Goal: Task Accomplishment & Management: Manage account settings

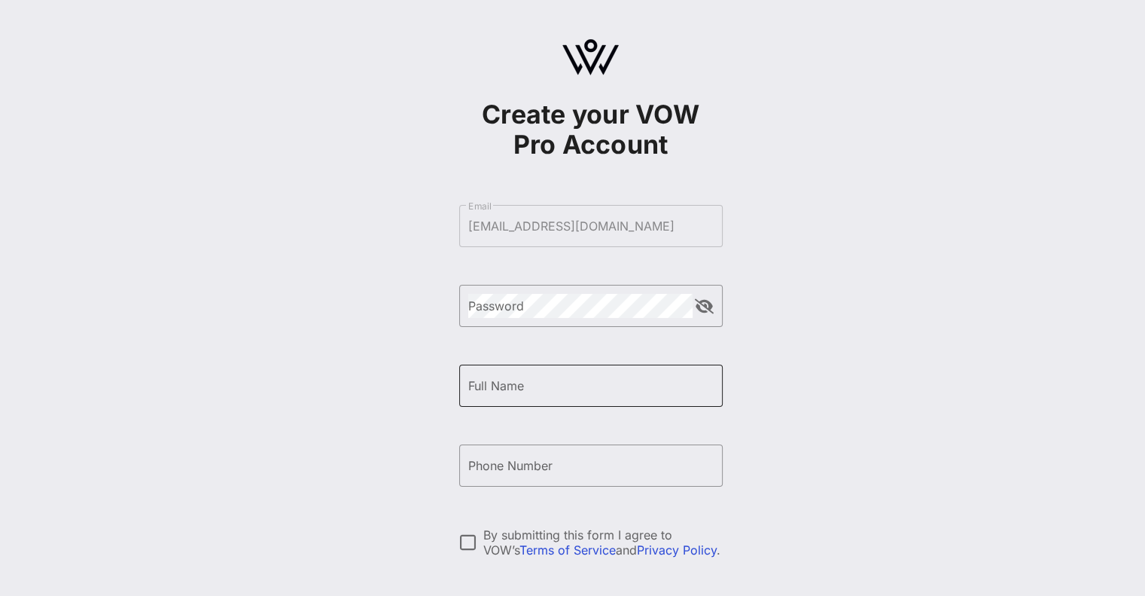
click at [530, 381] on input "Full Name" at bounding box center [590, 386] width 245 height 24
type input "[PERSON_NAME]"
type input "[PHONE_NUMBER]"
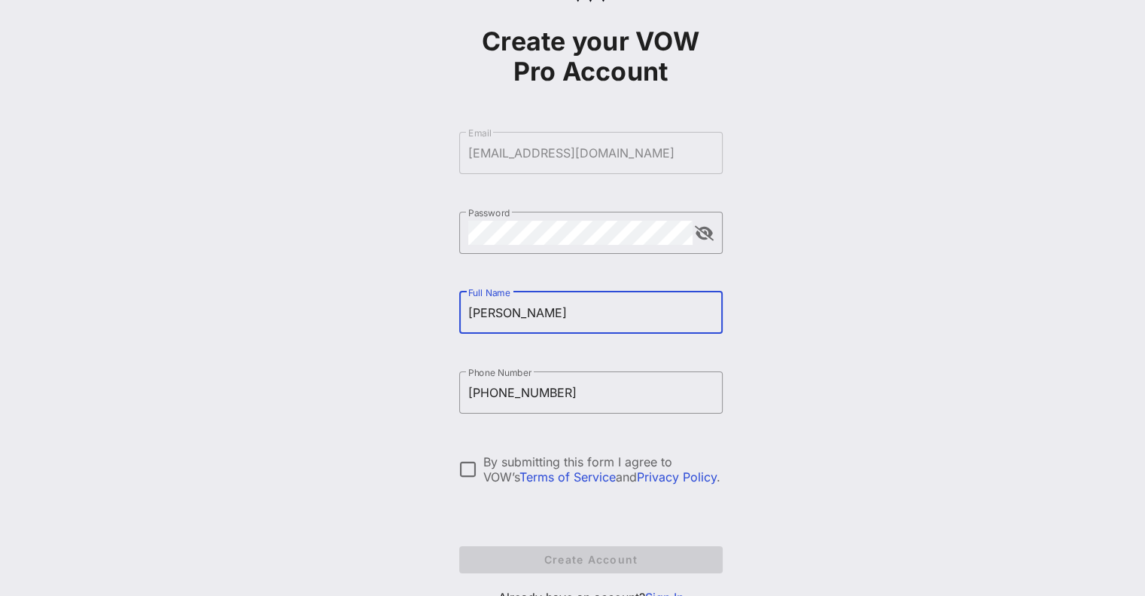
scroll to position [134, 0]
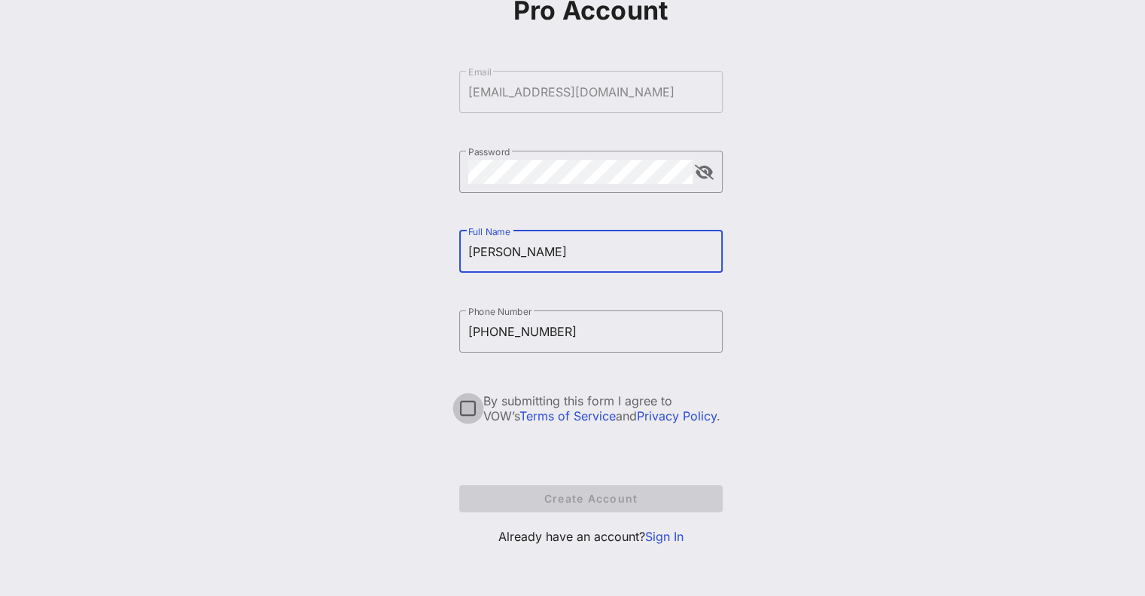
click at [465, 412] on div at bounding box center [469, 408] width 26 height 26
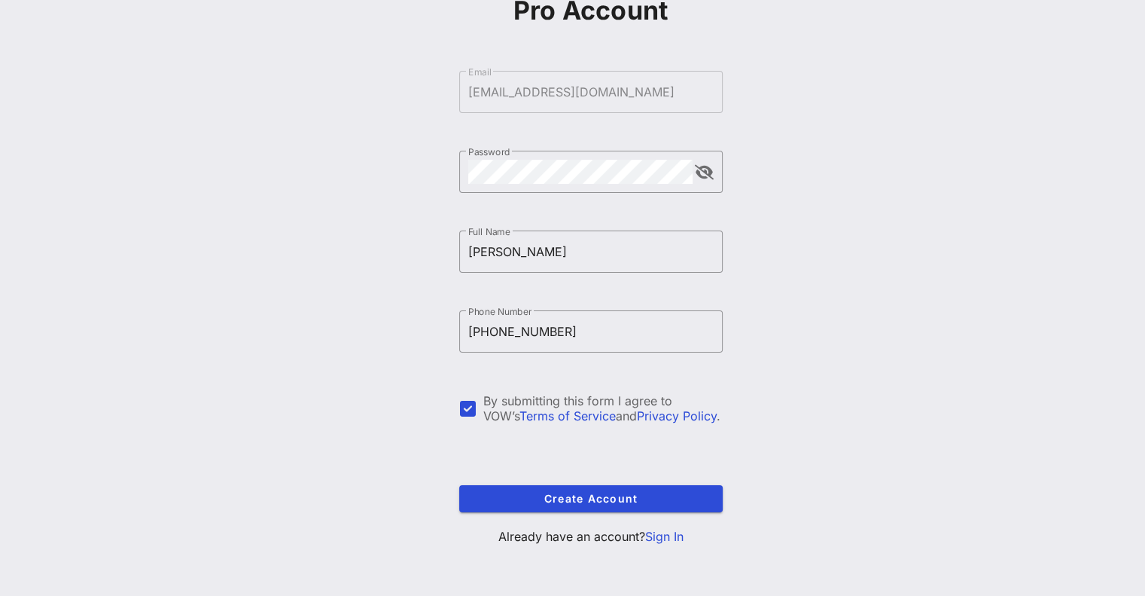
click at [664, 538] on link "Sign In" at bounding box center [664, 536] width 38 height 15
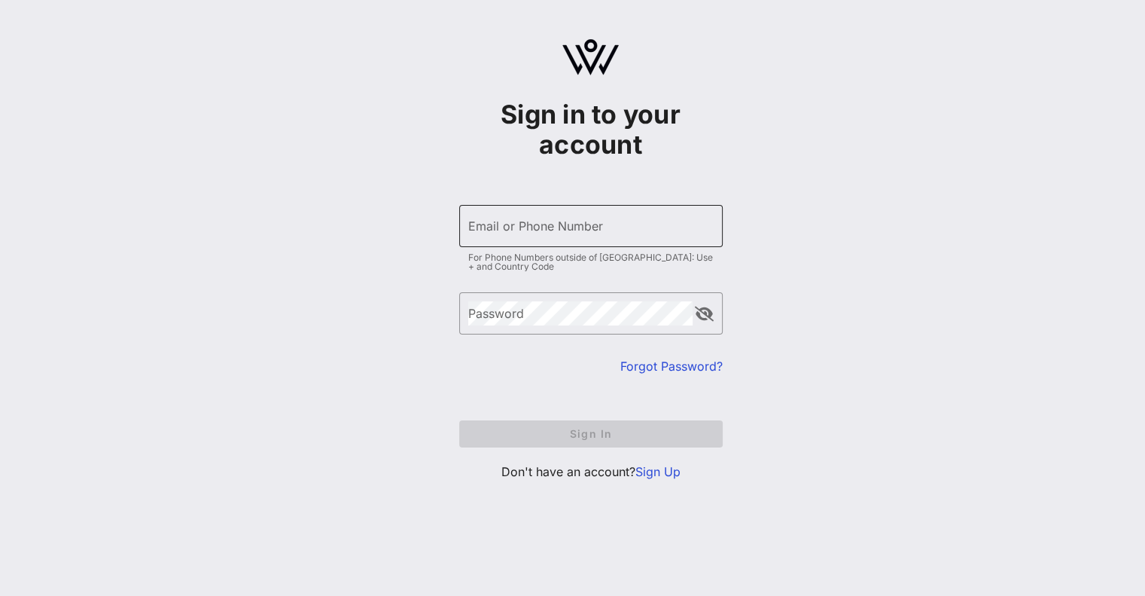
type input "[EMAIL_ADDRESS][DOMAIN_NAME]"
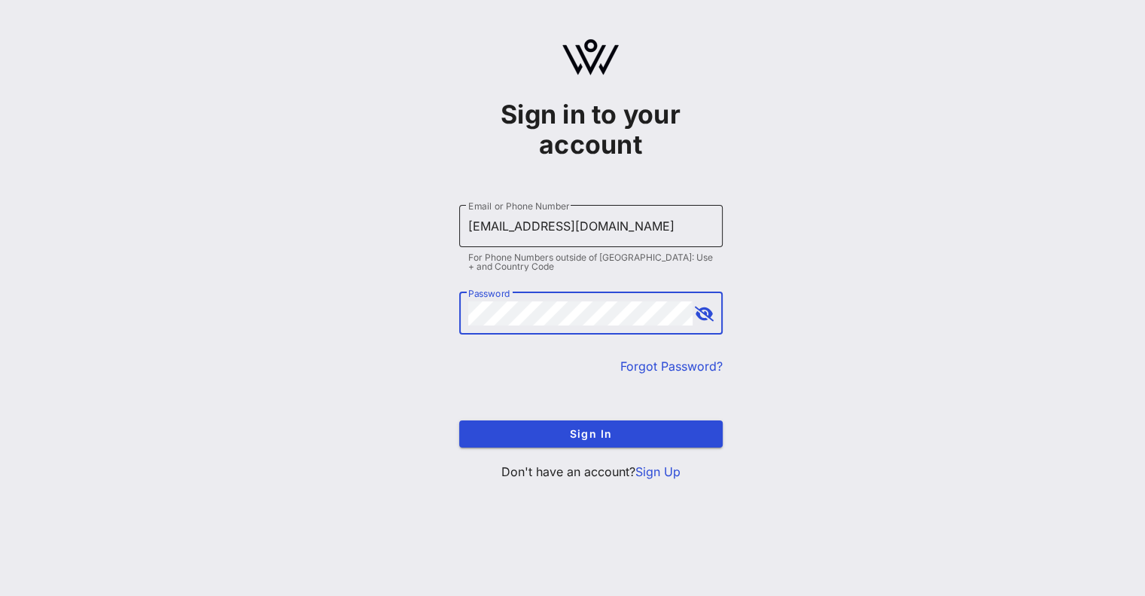
click at [545, 221] on input "[EMAIL_ADDRESS][DOMAIN_NAME]" at bounding box center [590, 226] width 245 height 24
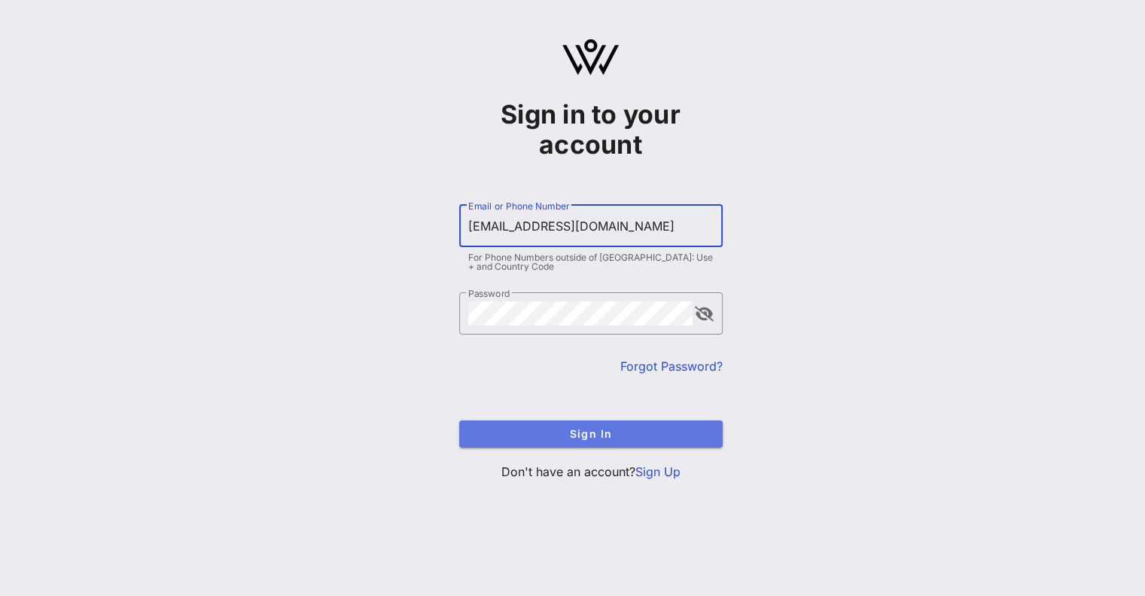
click at [608, 439] on span "Sign In" at bounding box center [590, 433] width 239 height 13
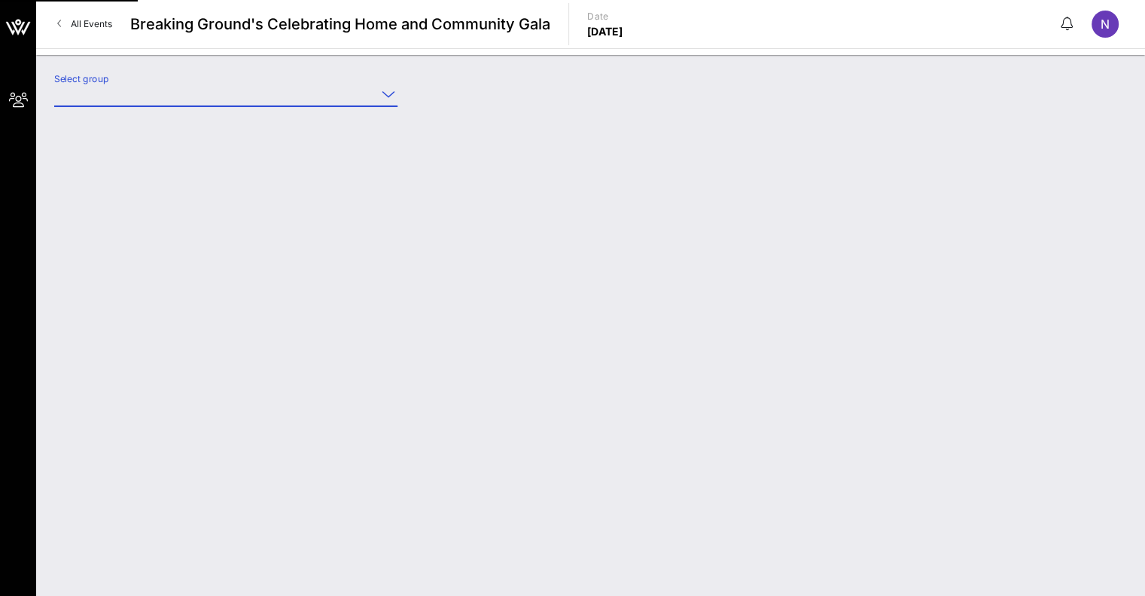
click at [193, 88] on input "Select group" at bounding box center [215, 94] width 322 height 24
type input "UAG - Developer (Developer) [[PERSON_NAME], [EMAIL_ADDRESS][DOMAIN_NAME]]"
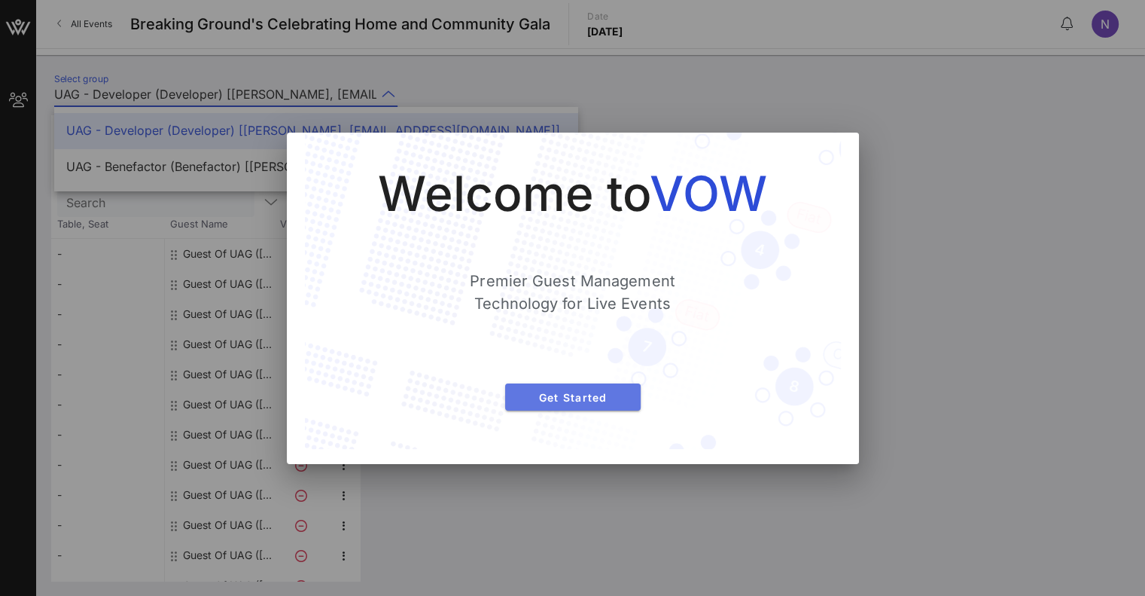
click at [608, 404] on button "Get Started" at bounding box center [573, 396] width 136 height 27
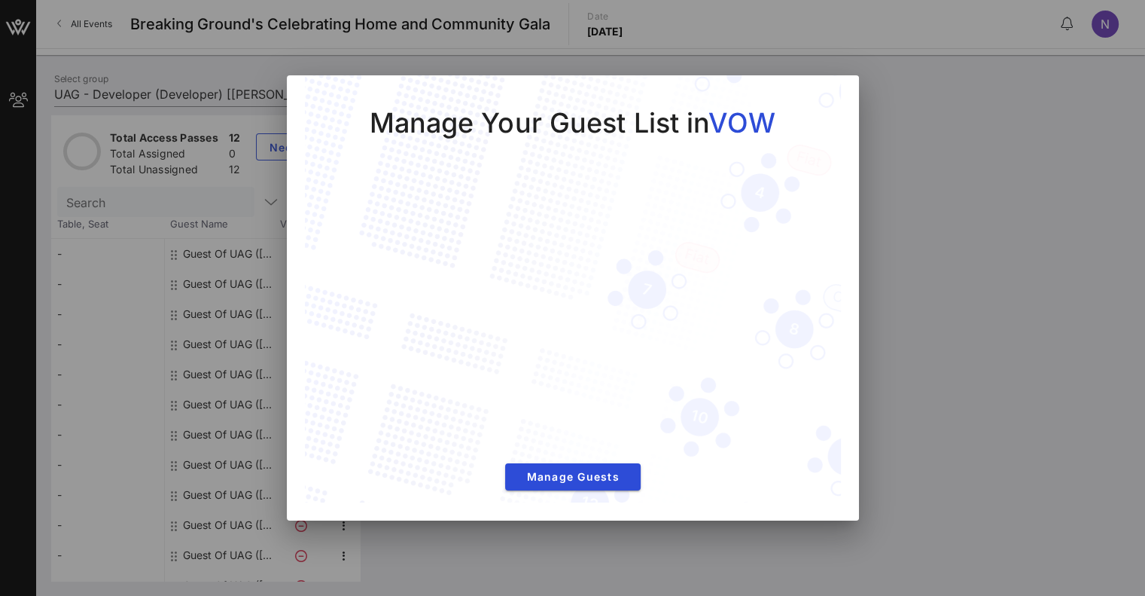
click at [935, 320] on div at bounding box center [572, 298] width 1145 height 596
click at [559, 477] on span "Manage Guests" at bounding box center [572, 476] width 111 height 13
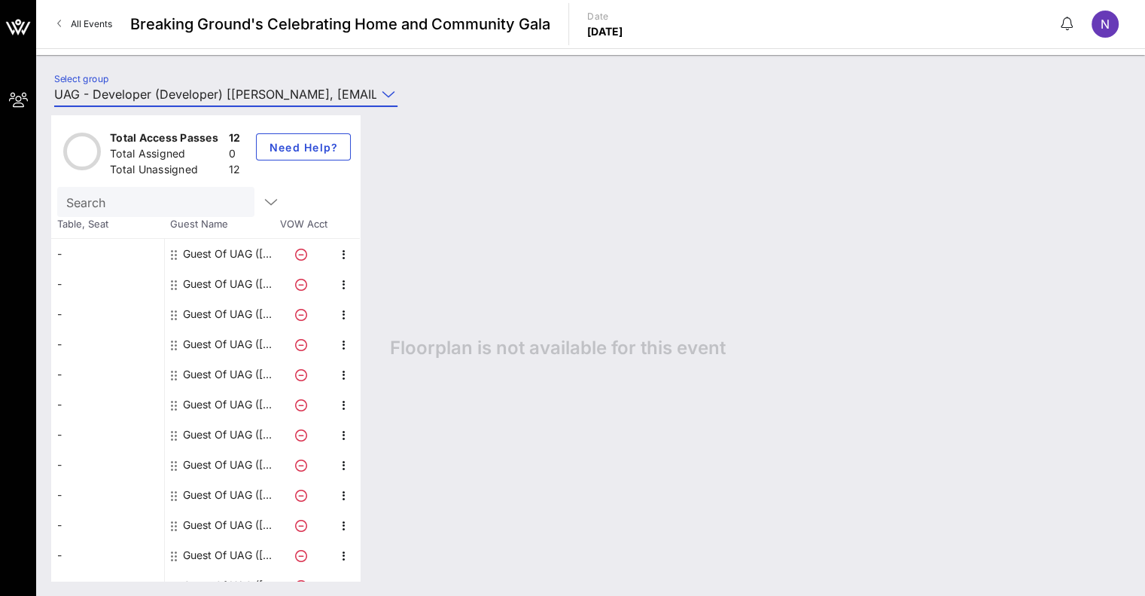
click at [230, 255] on div "Guest Of UAG ([PERSON_NAME])" at bounding box center [230, 254] width 95 height 30
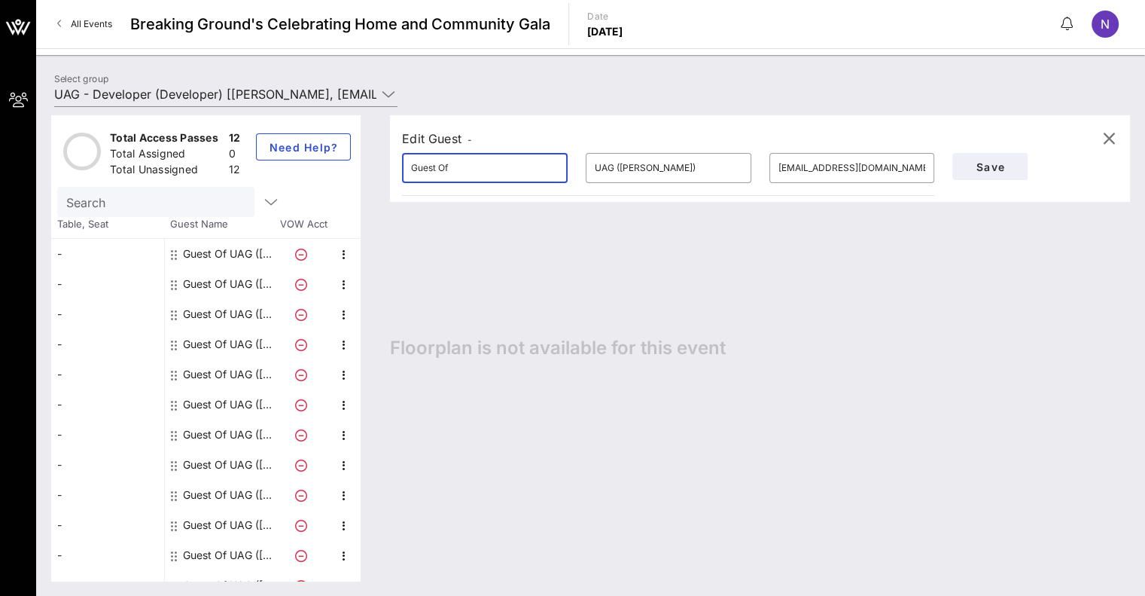
drag, startPoint x: 443, startPoint y: 167, endPoint x: 408, endPoint y: 161, distance: 35.2
click at [408, 161] on div "​ Guest Of" at bounding box center [485, 168] width 184 height 48
type input "[PERSON_NAME]"
click at [973, 172] on span "Save" at bounding box center [990, 166] width 51 height 13
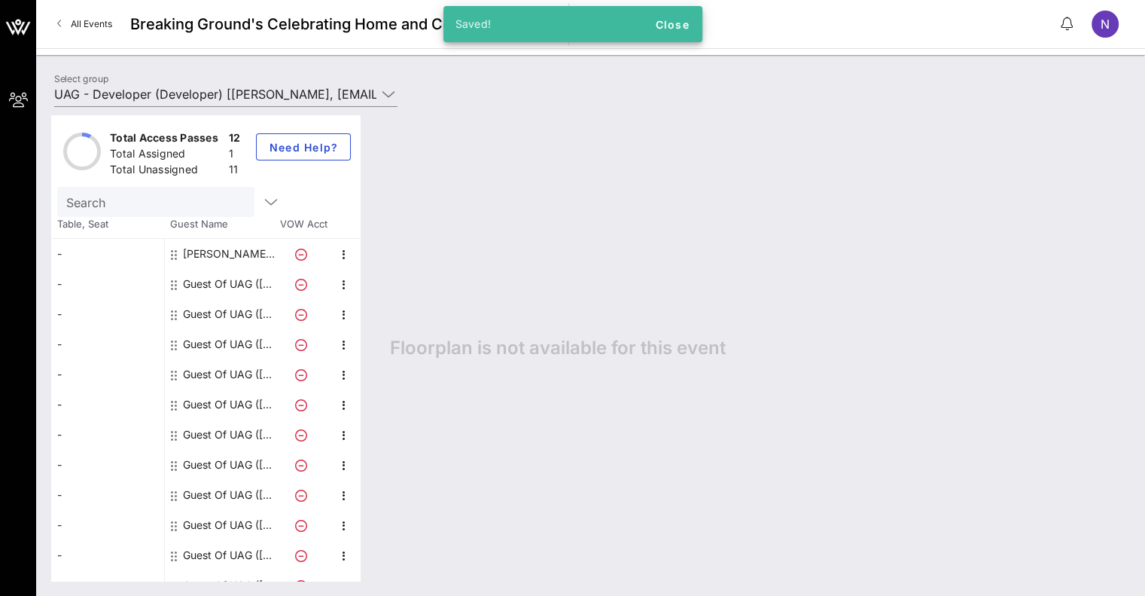
click at [215, 291] on div "Guest Of UAG ([PERSON_NAME])" at bounding box center [230, 284] width 95 height 30
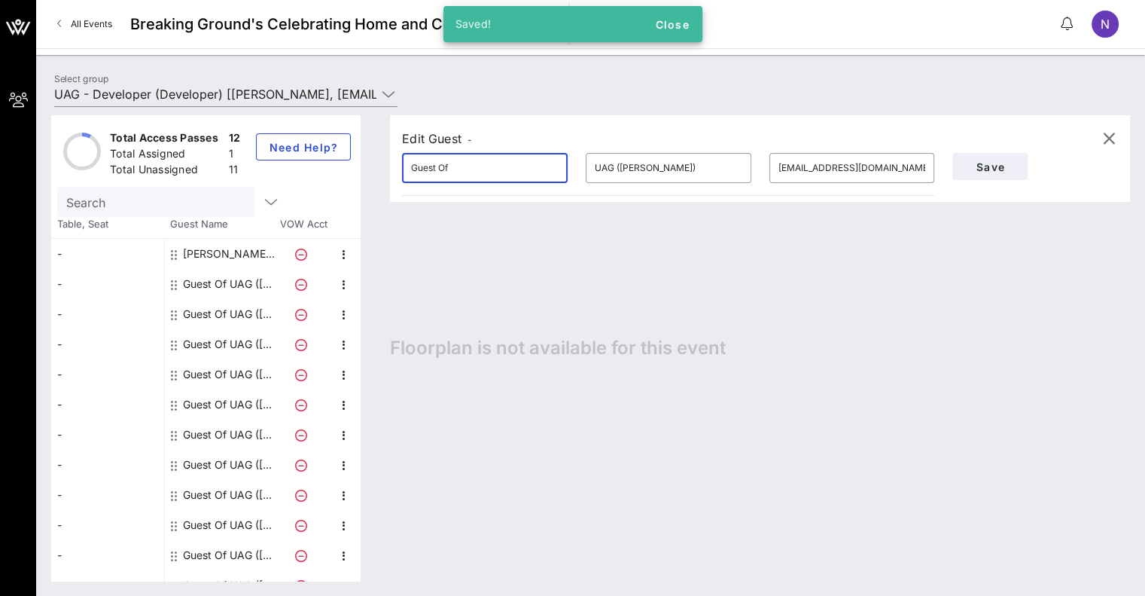
drag, startPoint x: 502, startPoint y: 173, endPoint x: 322, endPoint y: 167, distance: 180.1
click at [322, 167] on div "Total Access Passes 12 Total Assigned 1 Total Unassigned 11 Need Help? Search T…" at bounding box center [590, 347] width 1079 height 465
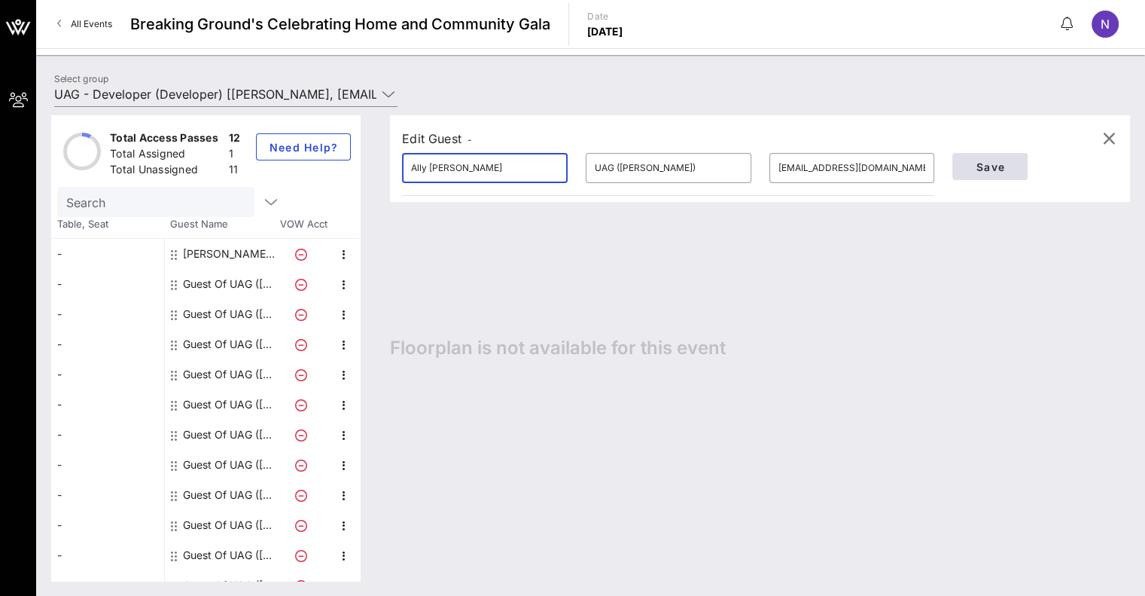
type input "Ally [PERSON_NAME]"
click at [990, 165] on span "Save" at bounding box center [990, 166] width 51 height 13
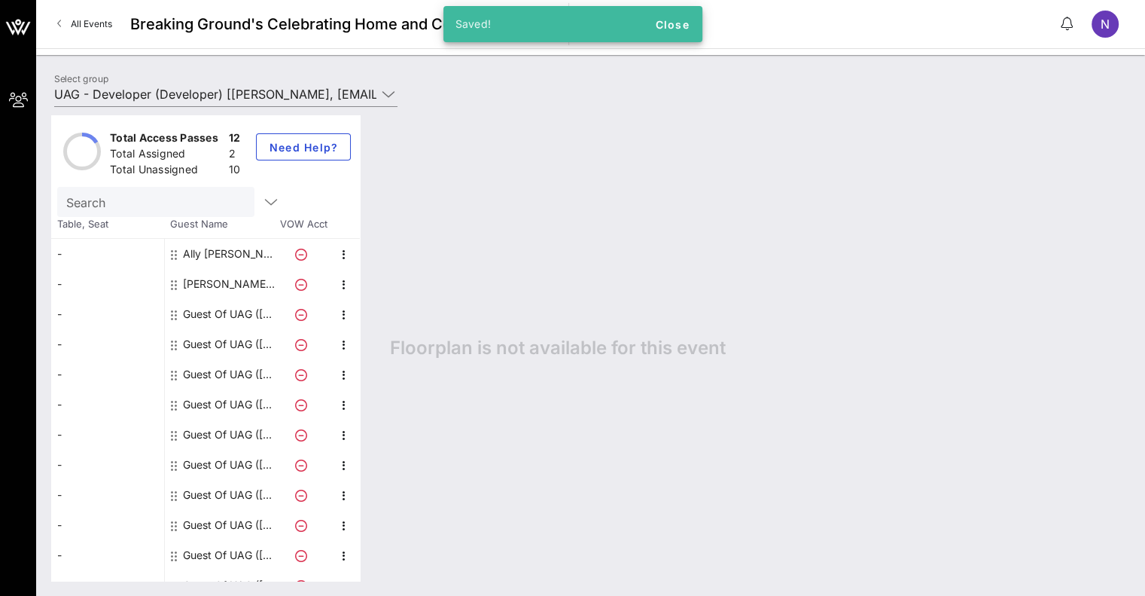
click at [228, 282] on div "[PERSON_NAME] ([PERSON_NAME])" at bounding box center [230, 284] width 95 height 30
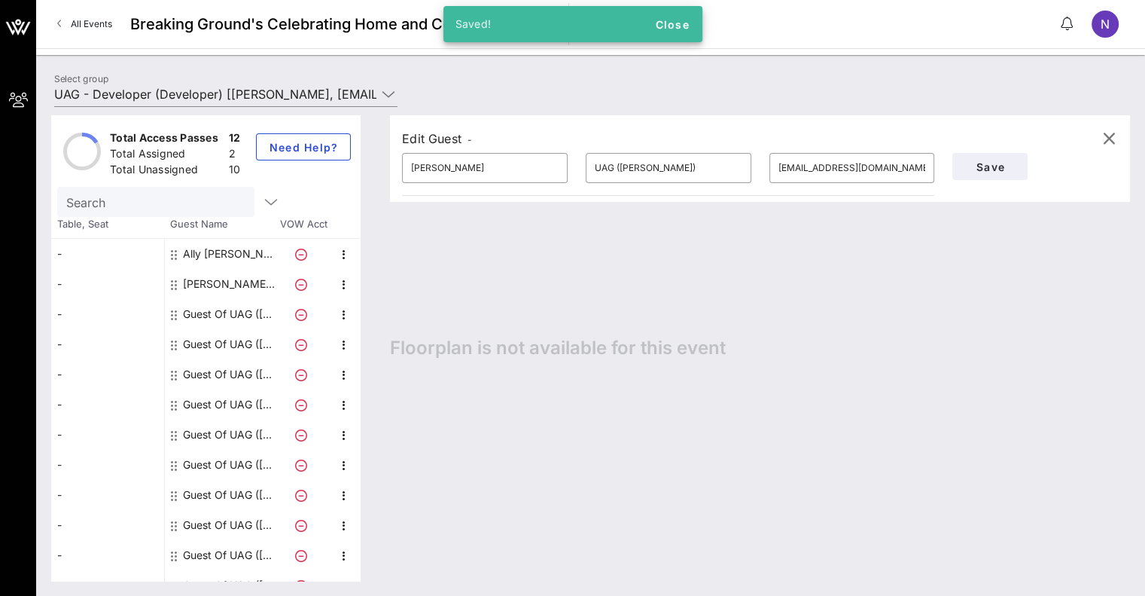
click at [229, 249] on div "Ally [PERSON_NAME] UAG ([PERSON_NAME])" at bounding box center [230, 254] width 95 height 30
type input "Ally [PERSON_NAME]"
type input "[EMAIL_ADDRESS][DOMAIN_NAME]"
drag, startPoint x: 499, startPoint y: 168, endPoint x: 438, endPoint y: 166, distance: 61.0
click at [438, 166] on input "Ally [PERSON_NAME]" at bounding box center [485, 168] width 148 height 24
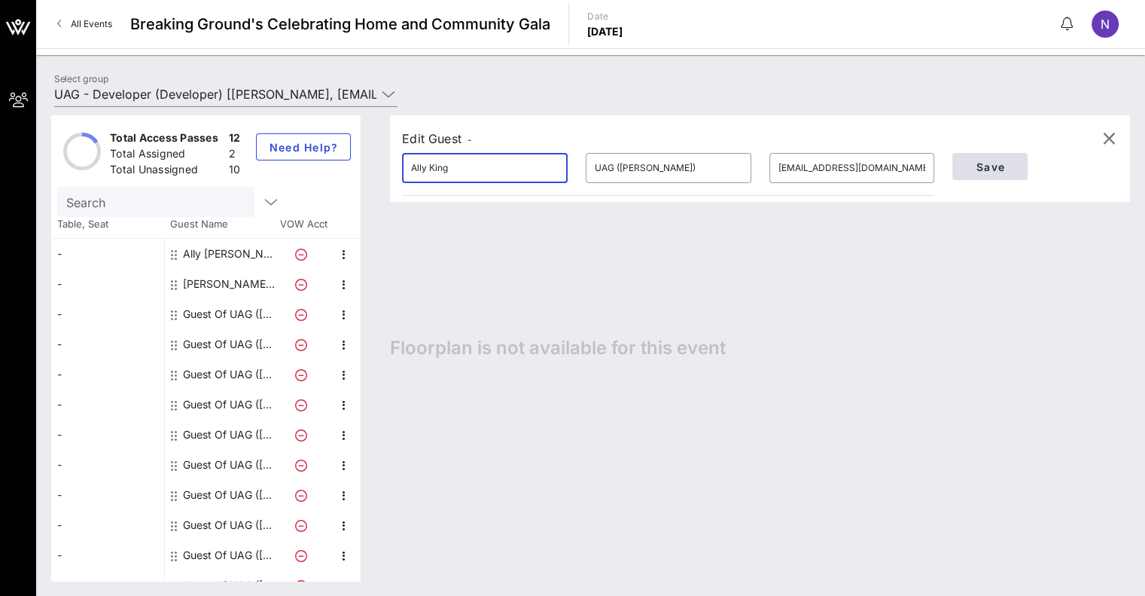
type input "Ally King"
click at [976, 171] on span "Save" at bounding box center [990, 166] width 51 height 13
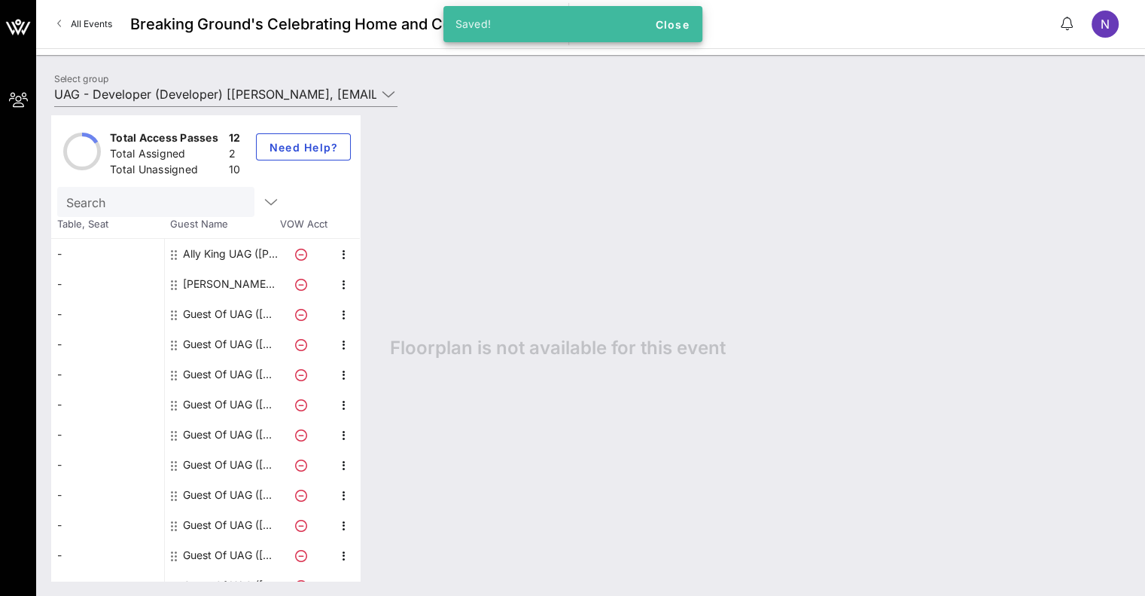
click at [220, 309] on div "Guest Of UAG ([PERSON_NAME])" at bounding box center [230, 314] width 95 height 30
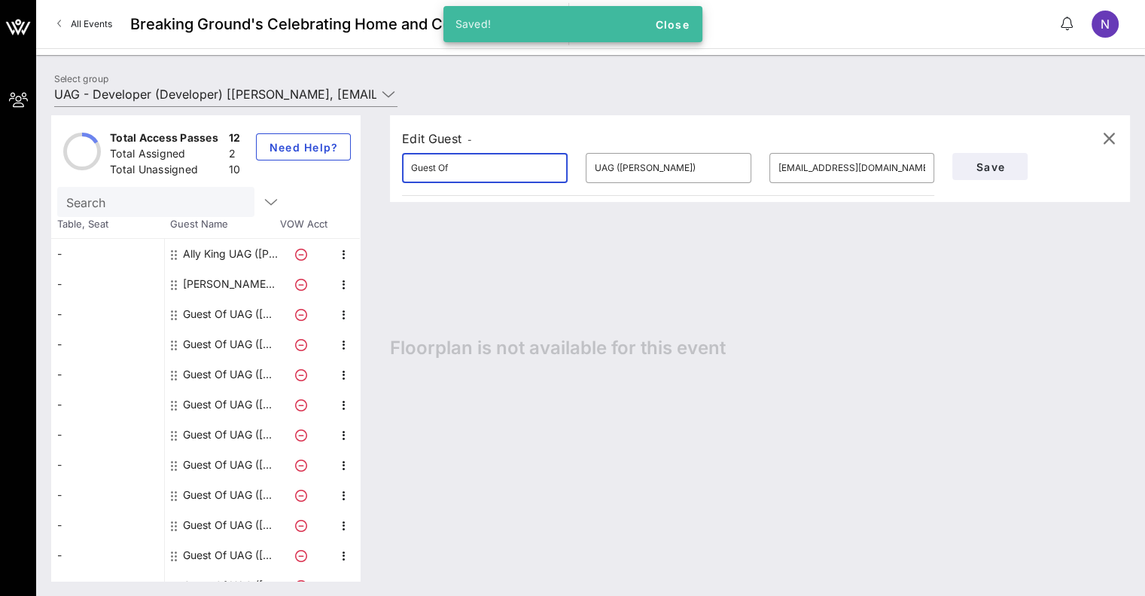
drag, startPoint x: 492, startPoint y: 172, endPoint x: 356, endPoint y: 169, distance: 135.6
click at [356, 169] on div "Total Access Passes 12 Total Assigned 2 Total Unassigned 10 Need Help? Search T…" at bounding box center [590, 347] width 1079 height 465
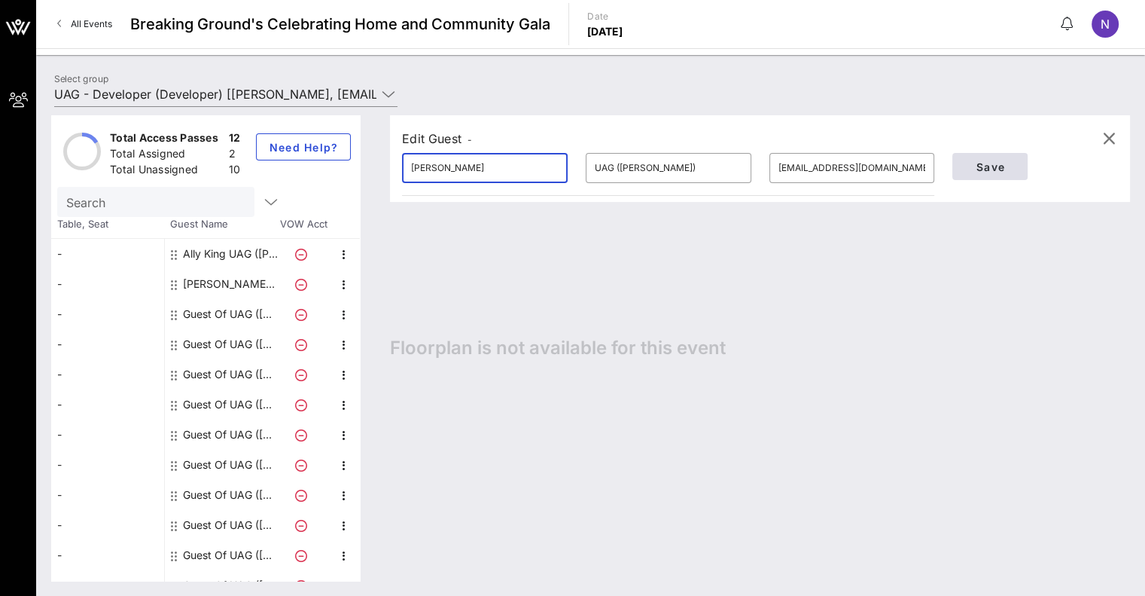
type input "[PERSON_NAME]"
click at [988, 170] on span "Save" at bounding box center [990, 166] width 51 height 13
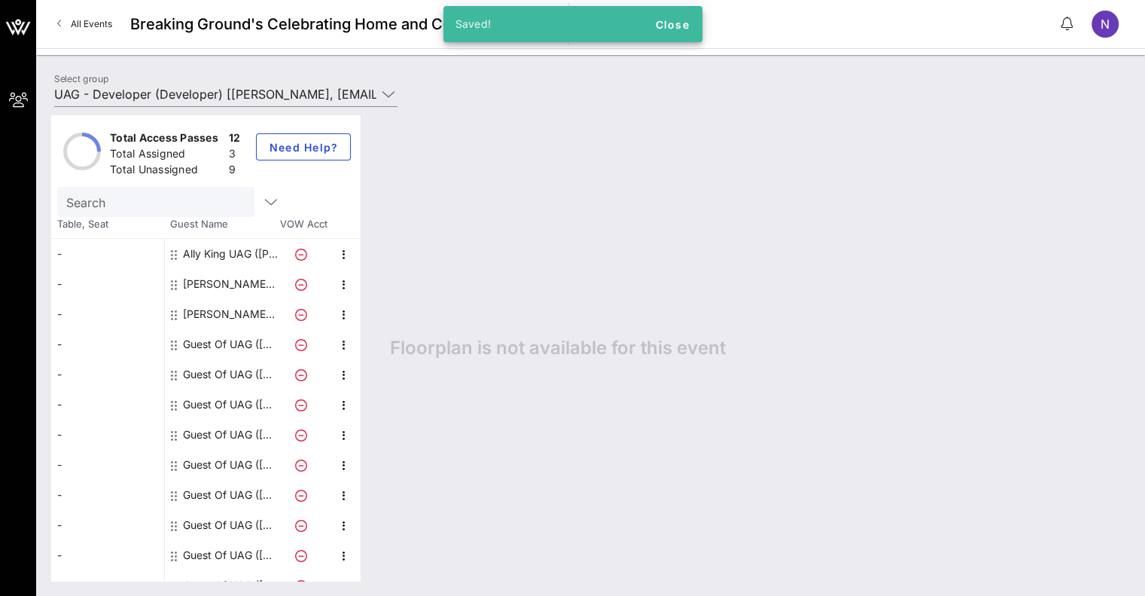
click at [205, 344] on div "Guest Of UAG ([PERSON_NAME])" at bounding box center [230, 344] width 95 height 30
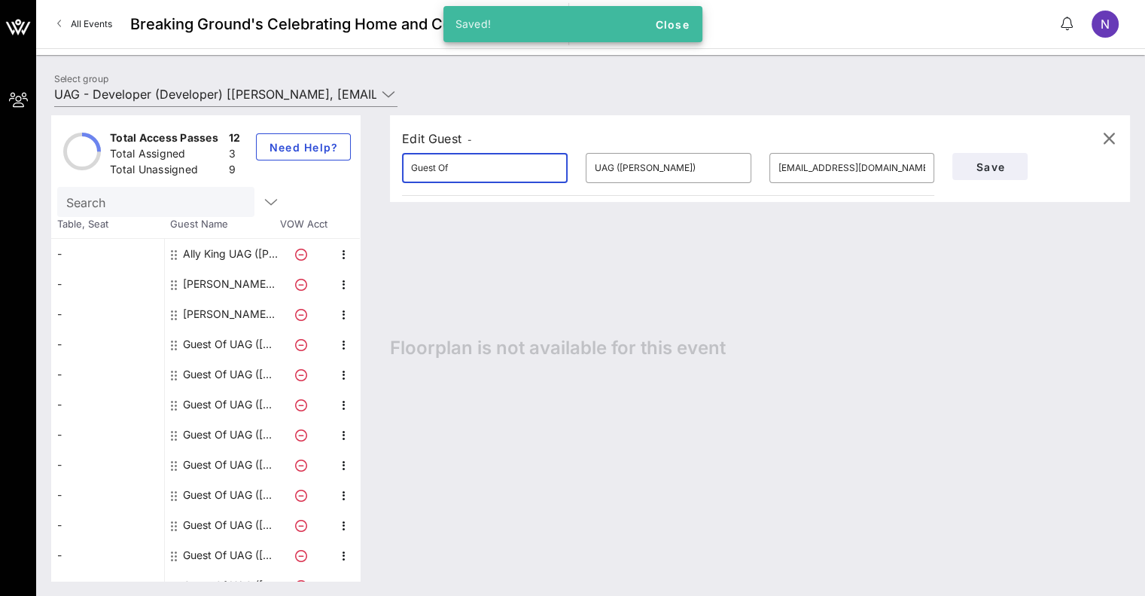
drag, startPoint x: 521, startPoint y: 173, endPoint x: 163, endPoint y: 146, distance: 359.5
click at [163, 146] on div "Total Access Passes 12 Total Assigned 3 Total Unassigned 9 Need Help? Search Ta…" at bounding box center [590, 347] width 1079 height 465
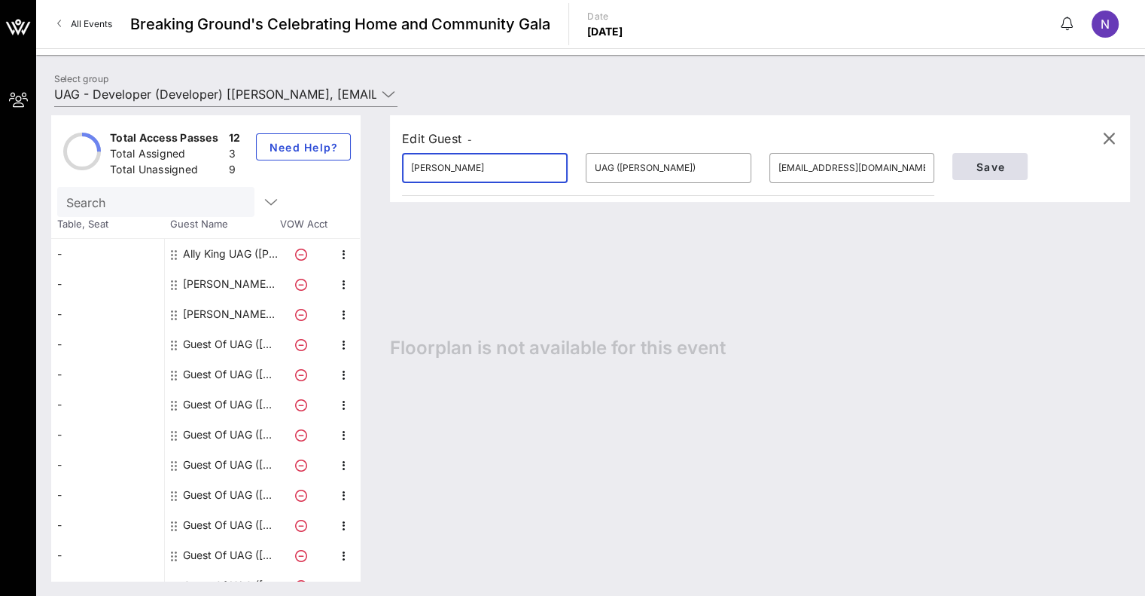
type input "[PERSON_NAME]"
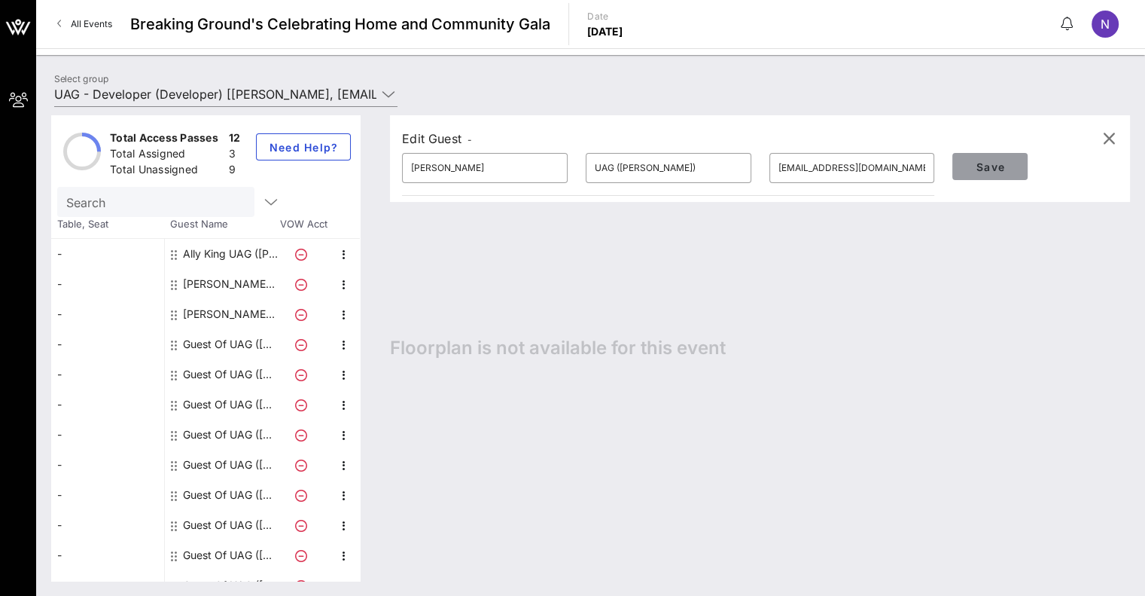
click at [992, 159] on button "Save" at bounding box center [990, 166] width 75 height 27
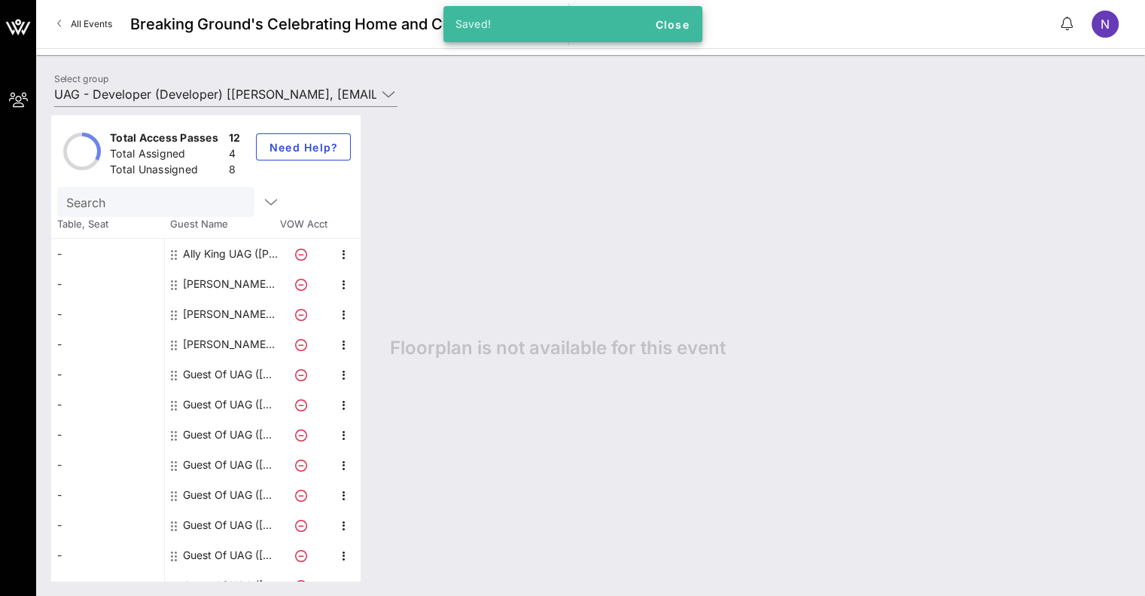
click at [211, 373] on div "Guest Of UAG ([PERSON_NAME])" at bounding box center [230, 374] width 95 height 30
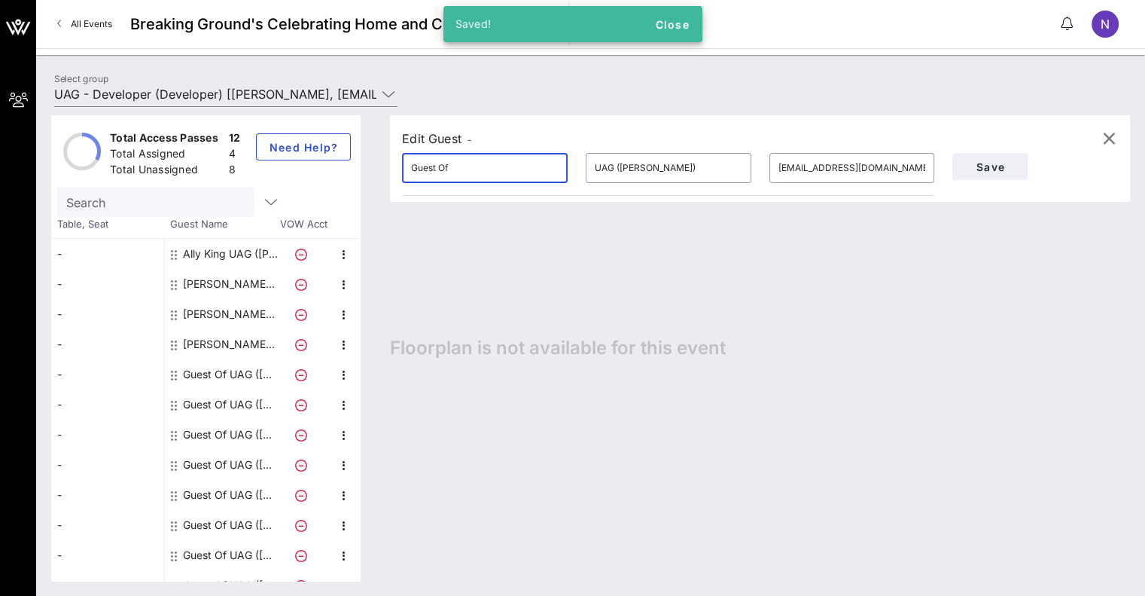
drag, startPoint x: 514, startPoint y: 178, endPoint x: 329, endPoint y: 164, distance: 185.8
click at [329, 165] on div "Total Access Passes 12 Total Assigned 4 Total Unassigned 8 Need Help? Search Ta…" at bounding box center [590, 347] width 1079 height 465
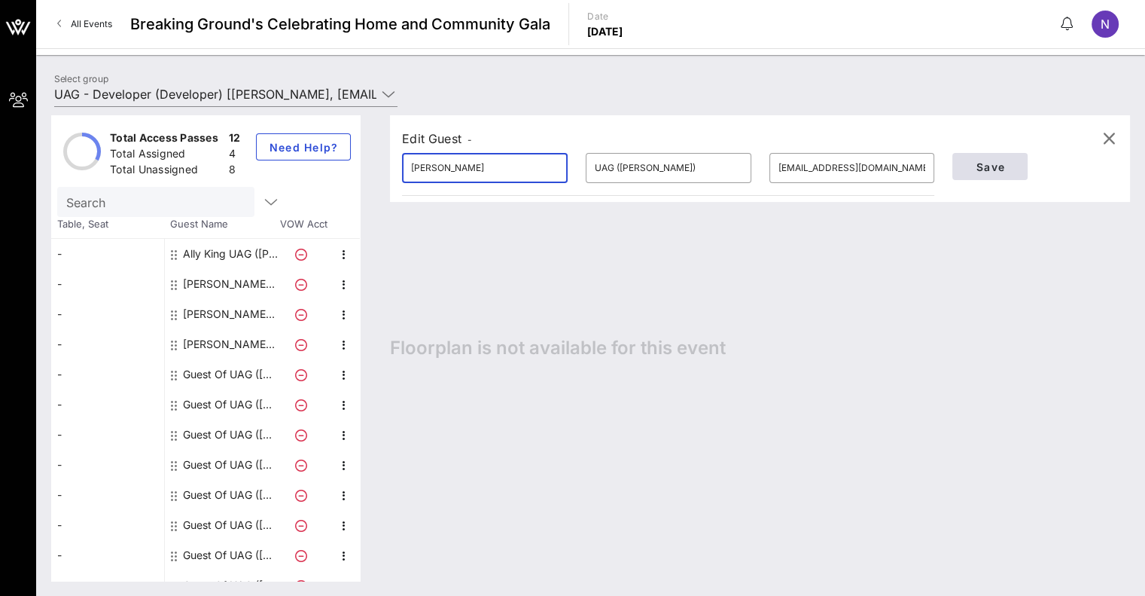
type input "[PERSON_NAME]"
drag, startPoint x: 985, startPoint y: 164, endPoint x: 988, endPoint y: 198, distance: 34.0
click at [986, 164] on span "Save" at bounding box center [990, 166] width 51 height 13
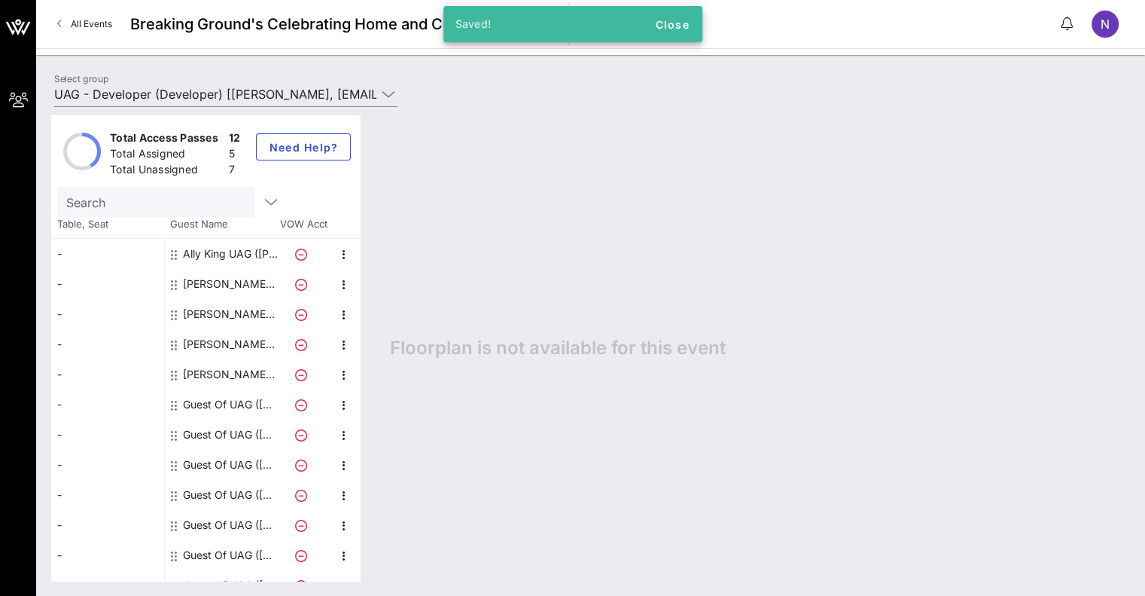
click at [230, 412] on div "Guest Of UAG ([PERSON_NAME])" at bounding box center [230, 404] width 95 height 30
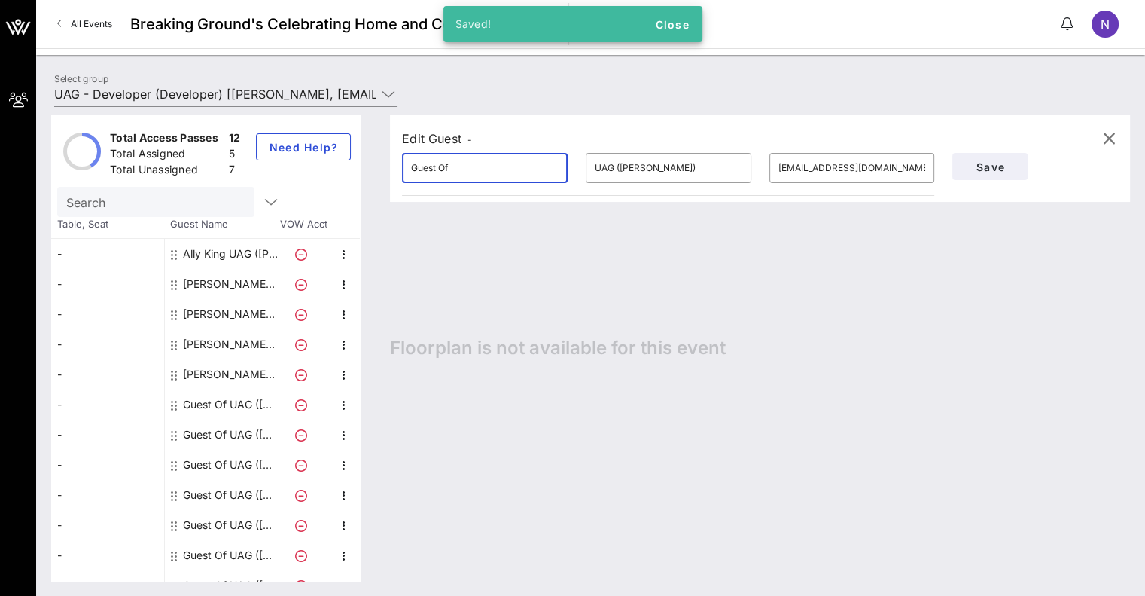
drag, startPoint x: 484, startPoint y: 164, endPoint x: 363, endPoint y: 162, distance: 121.3
click at [363, 162] on div "Total Access Passes 12 Total Assigned 5 Total Unassigned 7 Need Help? Search Ta…" at bounding box center [590, 347] width 1079 height 465
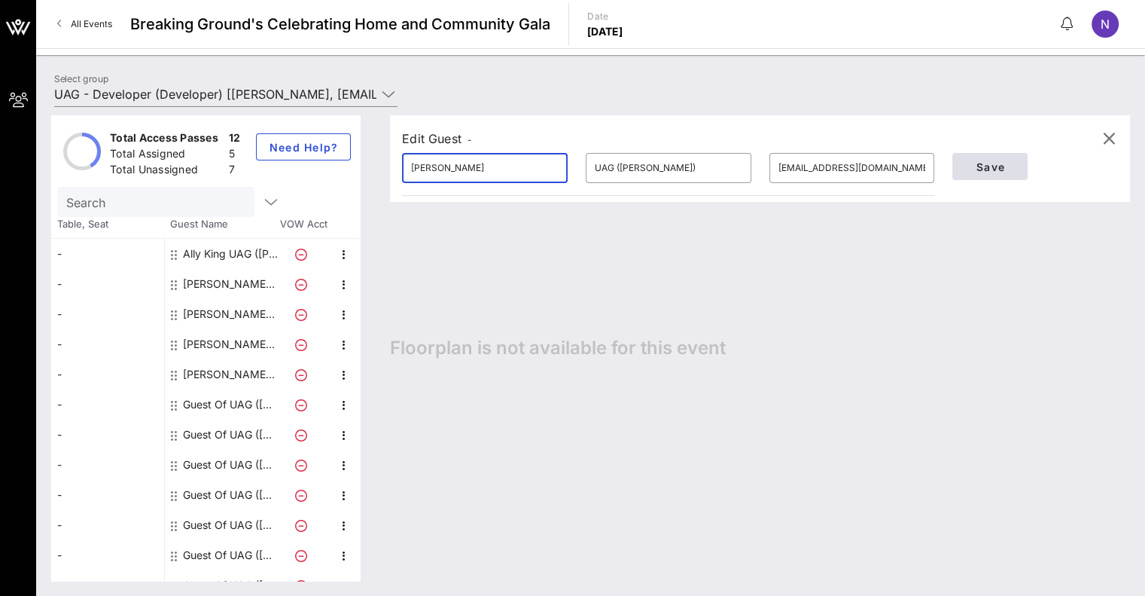
type input "[PERSON_NAME]"
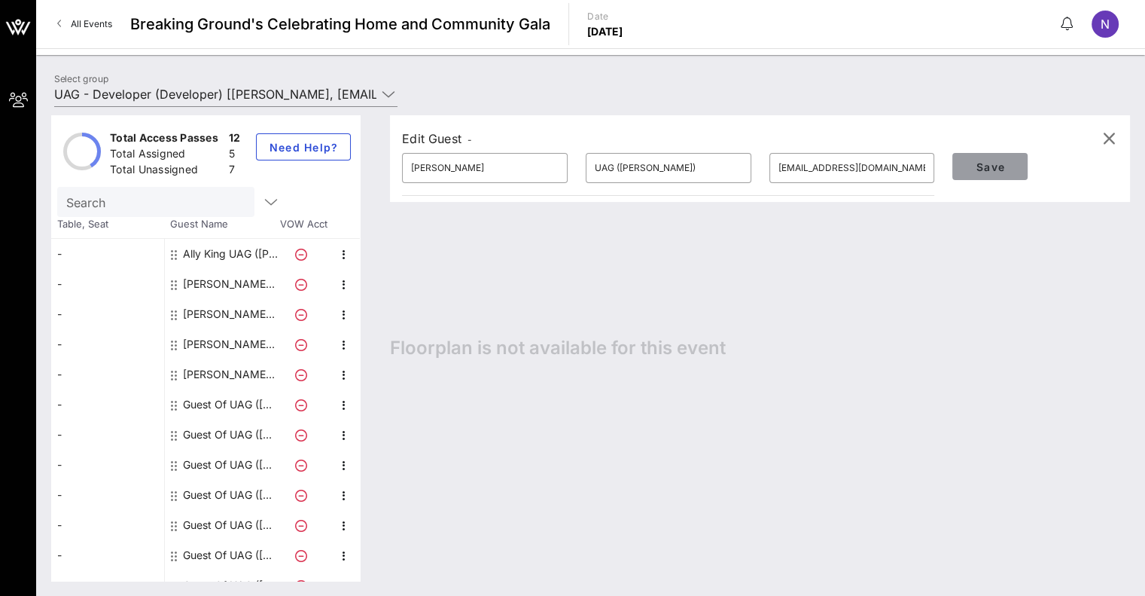
click at [999, 160] on span "Save" at bounding box center [990, 166] width 51 height 13
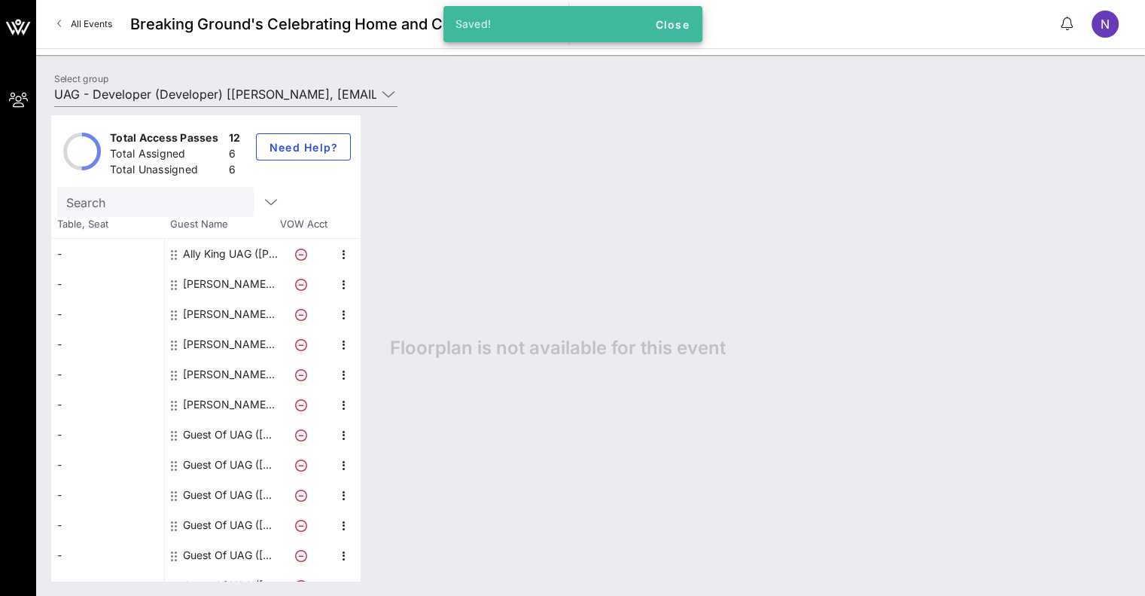
click at [223, 434] on div "Guest Of UAG ([PERSON_NAME])" at bounding box center [230, 434] width 95 height 30
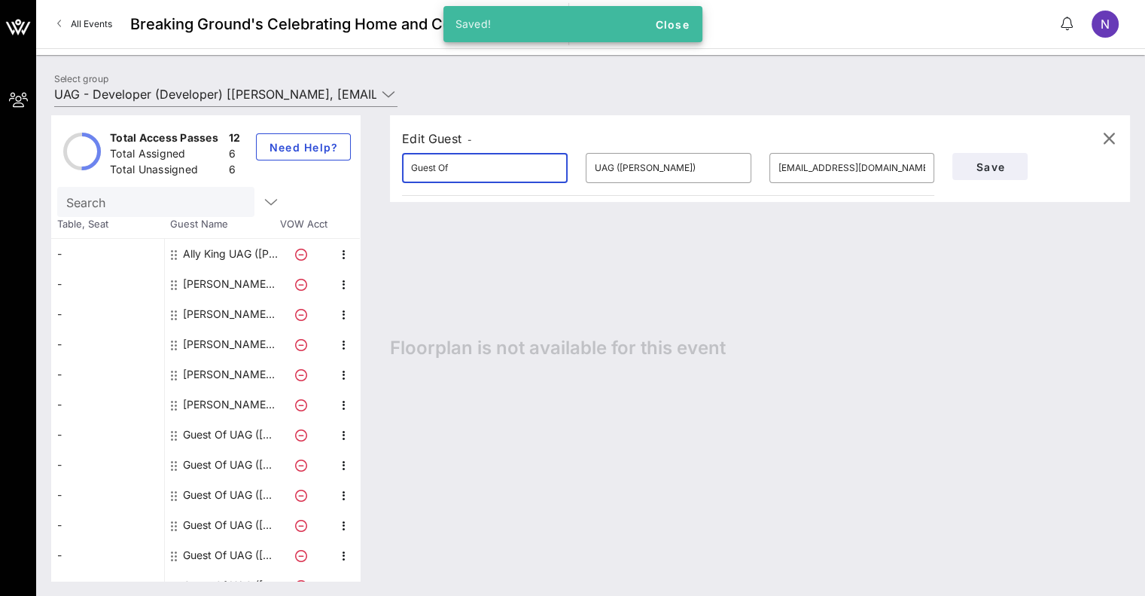
drag, startPoint x: 483, startPoint y: 166, endPoint x: 364, endPoint y: 163, distance: 118.2
click at [364, 163] on div "Total Access Passes 12 Total Assigned 6 Total Unassigned 6 Need Help? Search Ta…" at bounding box center [590, 347] width 1079 height 465
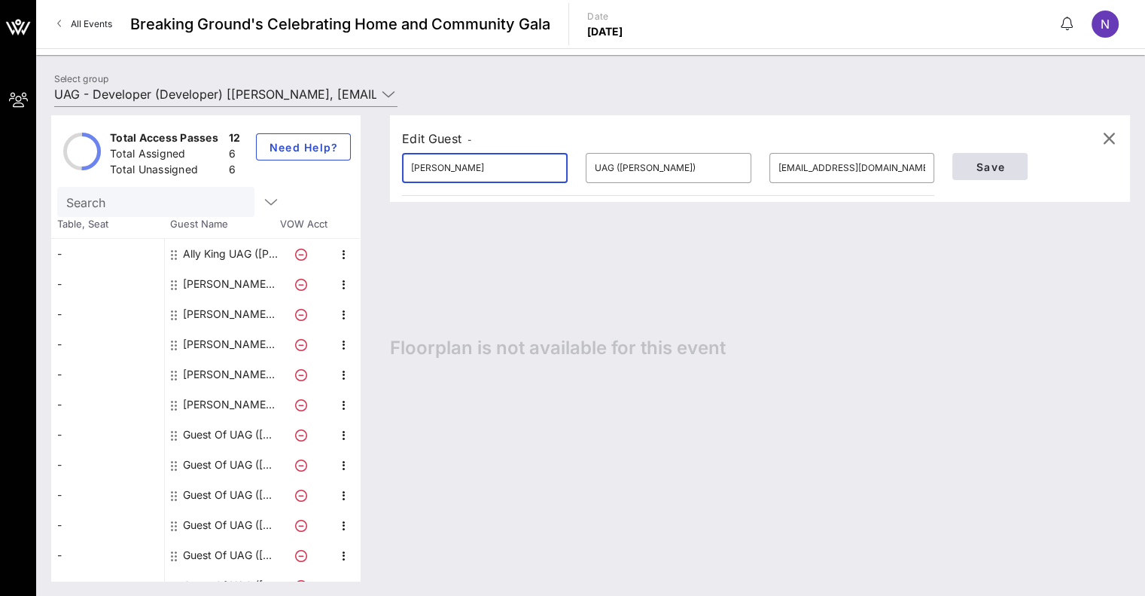
type input "[PERSON_NAME]"
click at [969, 163] on span "Save" at bounding box center [990, 166] width 51 height 13
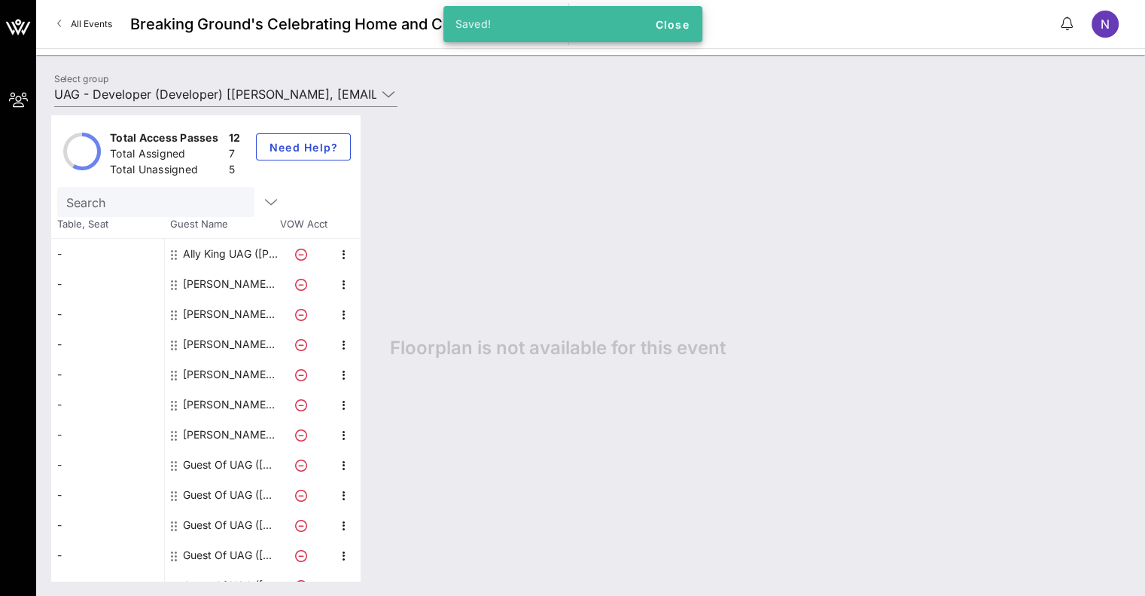
click at [227, 461] on div "Guest Of UAG ([PERSON_NAME])" at bounding box center [230, 465] width 95 height 30
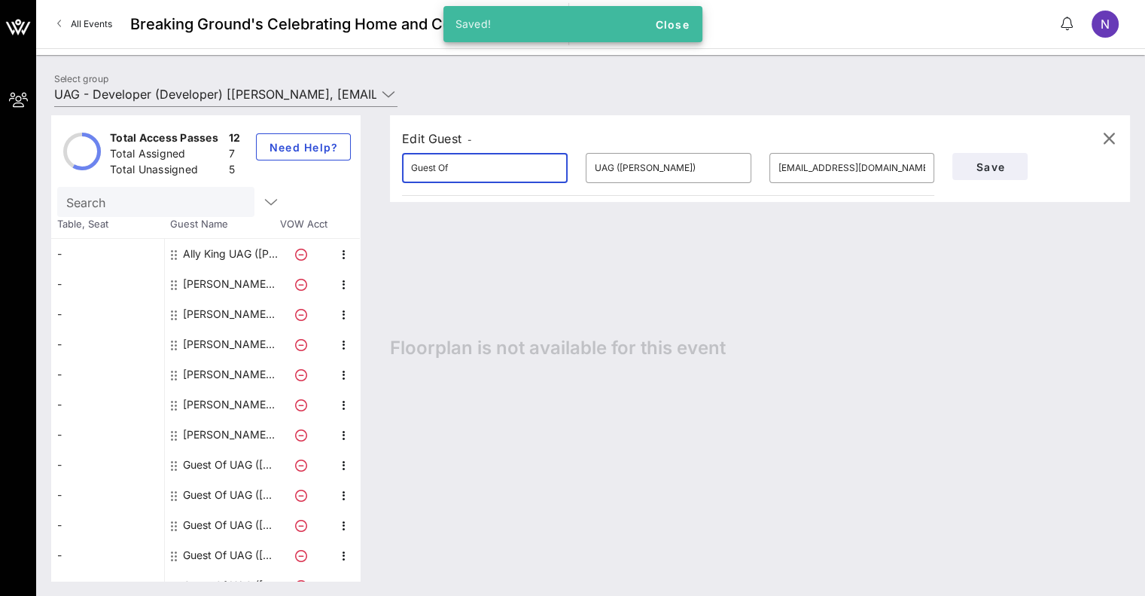
drag, startPoint x: 485, startPoint y: 164, endPoint x: 377, endPoint y: 166, distance: 108.4
click at [377, 166] on div "Total Access Passes 12 Total Assigned 7 Total Unassigned 5 Need Help? Search Ta…" at bounding box center [590, 347] width 1079 height 465
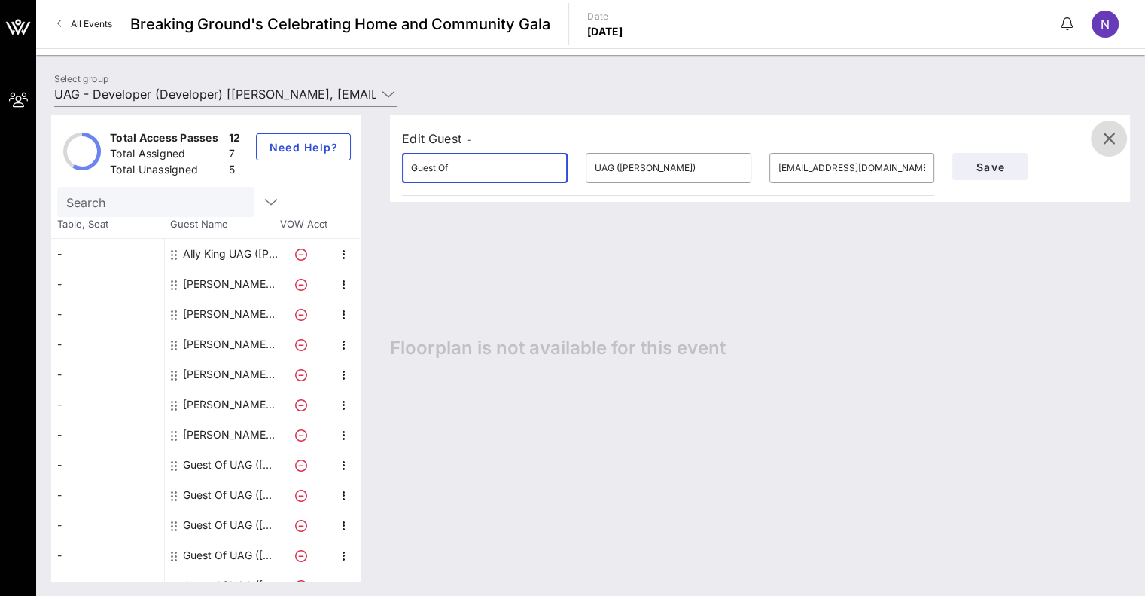
click at [1110, 136] on icon "button" at bounding box center [1109, 139] width 18 height 18
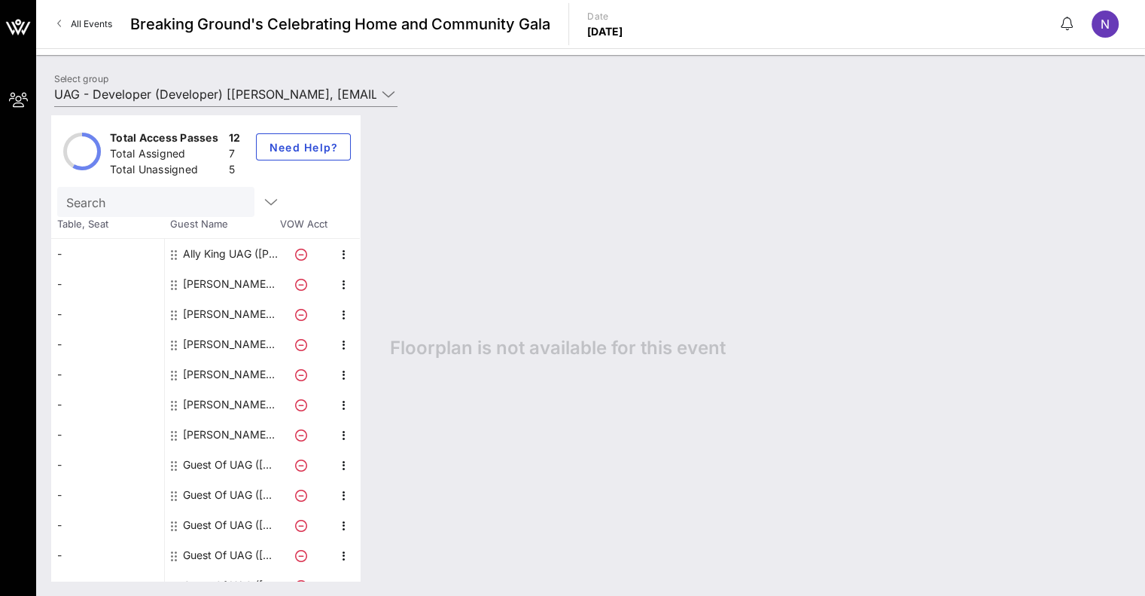
click at [238, 468] on div "Guest Of UAG ([PERSON_NAME])" at bounding box center [230, 465] width 95 height 30
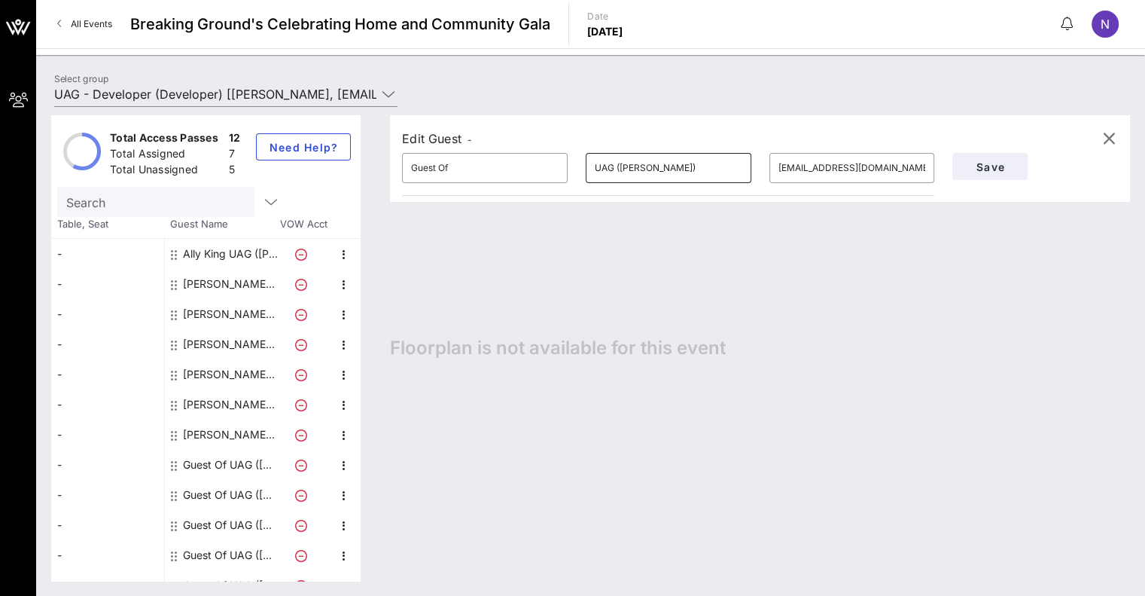
drag, startPoint x: 904, startPoint y: 168, endPoint x: 738, endPoint y: 160, distance: 165.8
click at [738, 160] on div "​ Guest Of ​ UAG ([PERSON_NAME]) ​ [EMAIL_ADDRESS][DOMAIN_NAME]" at bounding box center [668, 168] width 550 height 48
click at [816, 166] on input "[EMAIL_ADDRESS][DOMAIN_NAME]" at bounding box center [853, 168] width 148 height 24
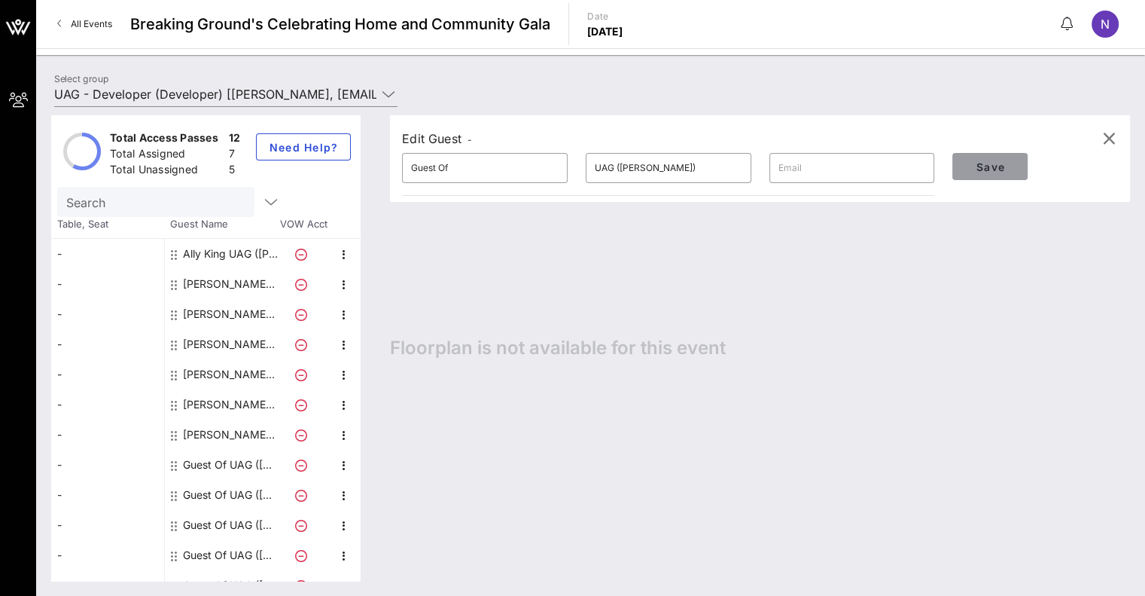
click at [973, 165] on span "Save" at bounding box center [990, 166] width 51 height 13
click at [236, 496] on div "Guest Of UAG ([PERSON_NAME])" at bounding box center [230, 495] width 95 height 30
type input "[EMAIL_ADDRESS][DOMAIN_NAME]"
click at [849, 174] on input "[EMAIL_ADDRESS][DOMAIN_NAME]" at bounding box center [853, 168] width 148 height 24
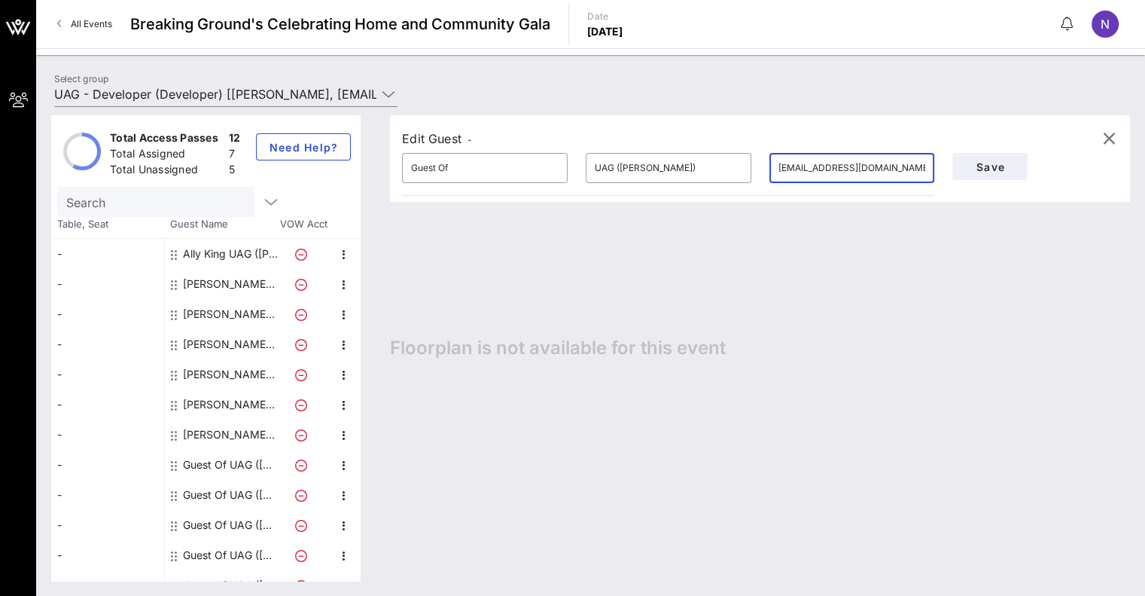
click at [849, 174] on input "[EMAIL_ADDRESS][DOMAIN_NAME]" at bounding box center [853, 168] width 148 height 24
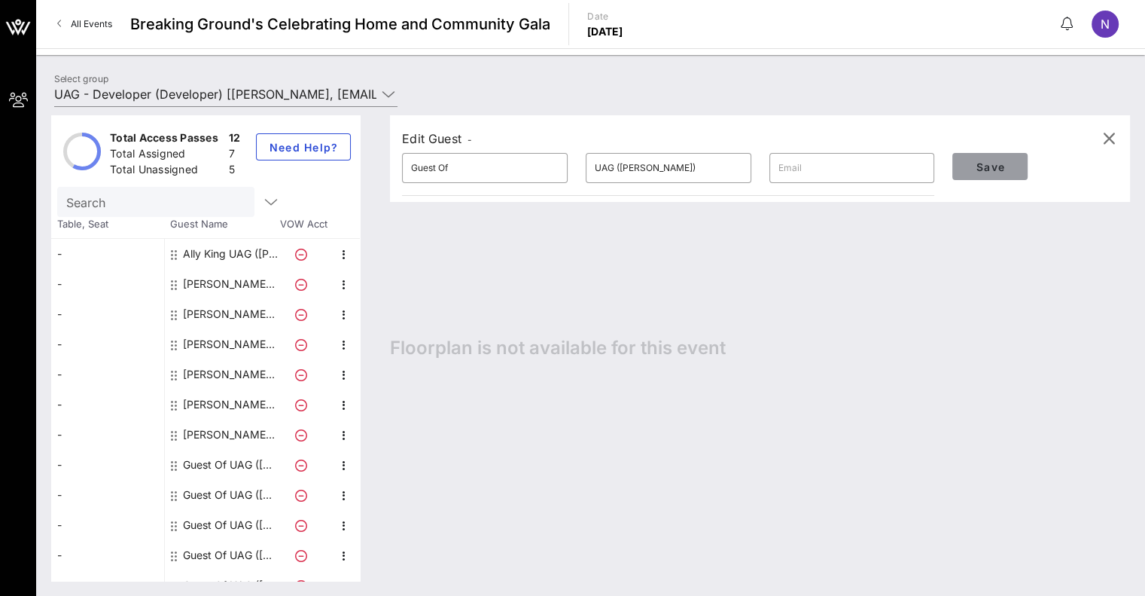
click at [1000, 165] on span "Save" at bounding box center [990, 166] width 51 height 13
click at [241, 519] on div "Guest Of UAG ([PERSON_NAME])" at bounding box center [230, 525] width 95 height 30
type input "[EMAIL_ADDRESS][DOMAIN_NAME]"
click at [507, 169] on input "Guest Of" at bounding box center [485, 168] width 148 height 24
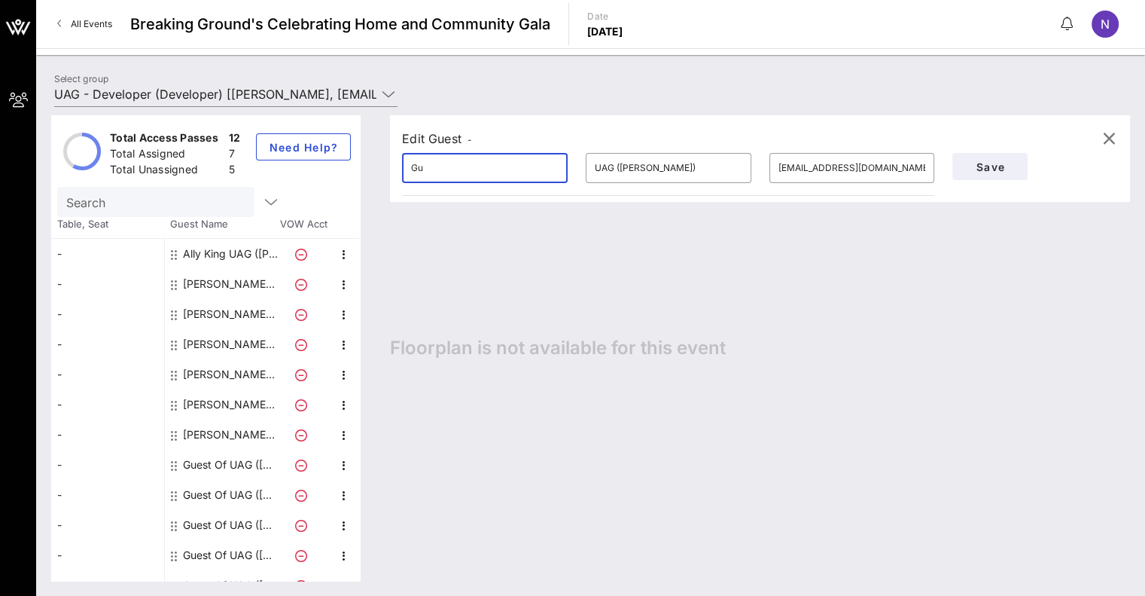
type input "G"
type input "[PERSON_NAME]"
click at [988, 167] on span "Save" at bounding box center [990, 166] width 51 height 13
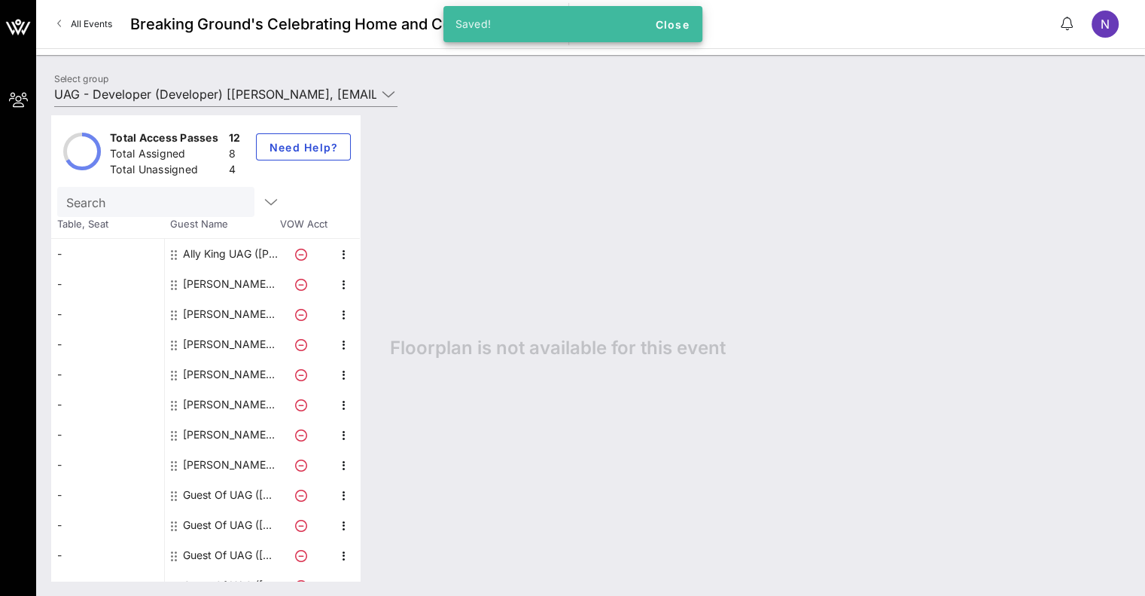
scroll to position [18, 0]
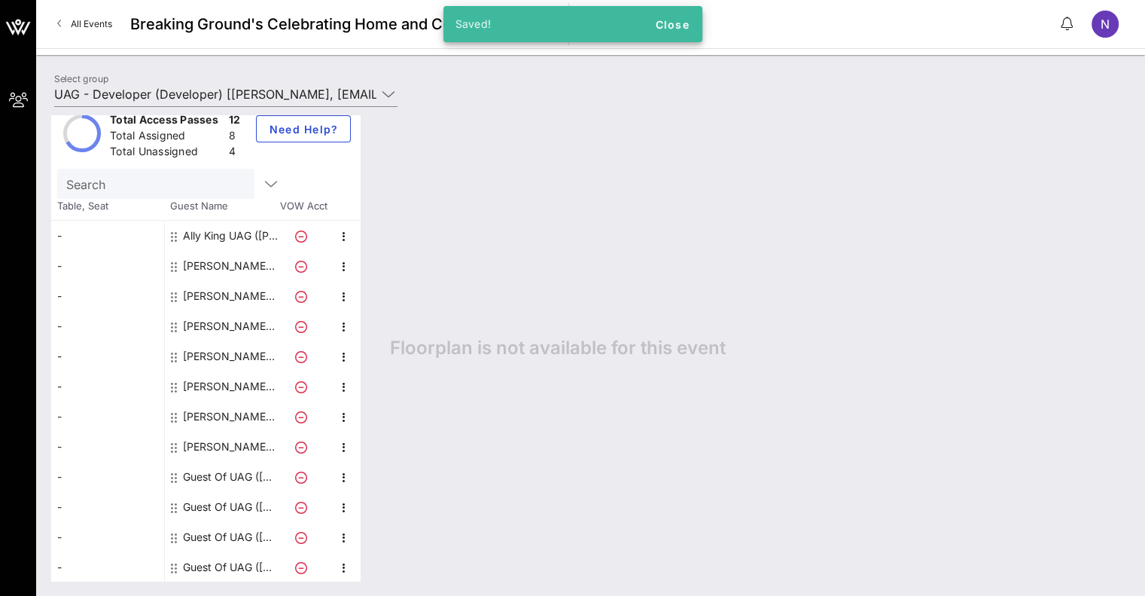
click at [242, 472] on div "Guest Of UAG ([PERSON_NAME])" at bounding box center [230, 477] width 95 height 30
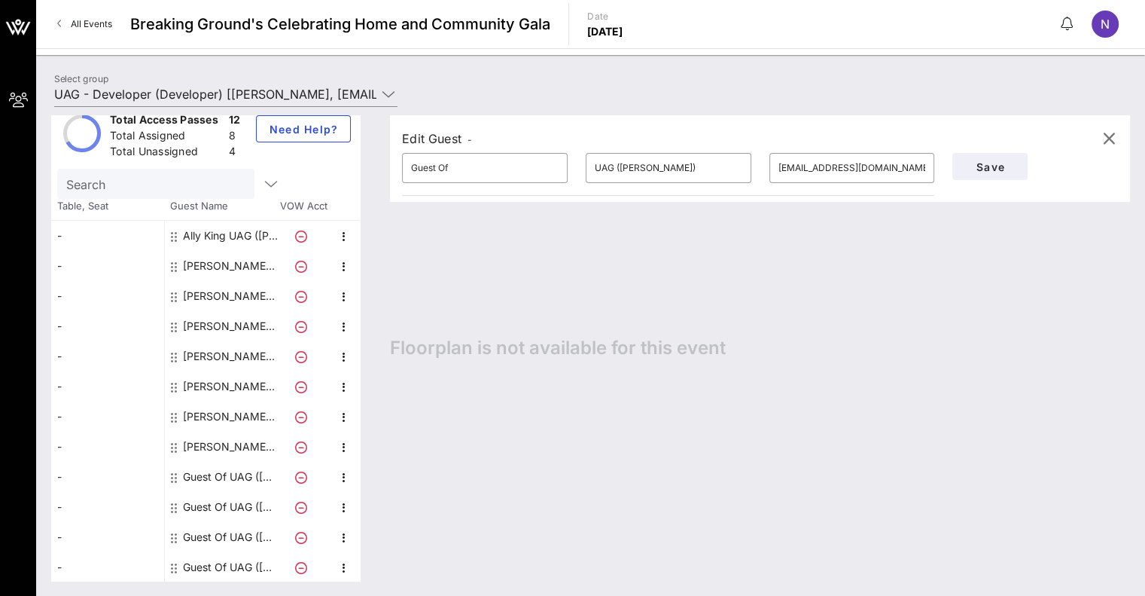
click at [236, 477] on div "Guest Of UAG ([PERSON_NAME])" at bounding box center [230, 477] width 95 height 30
click at [340, 477] on icon "button" at bounding box center [344, 477] width 18 height 18
click at [386, 513] on div "Delete" at bounding box center [381, 511] width 30 height 12
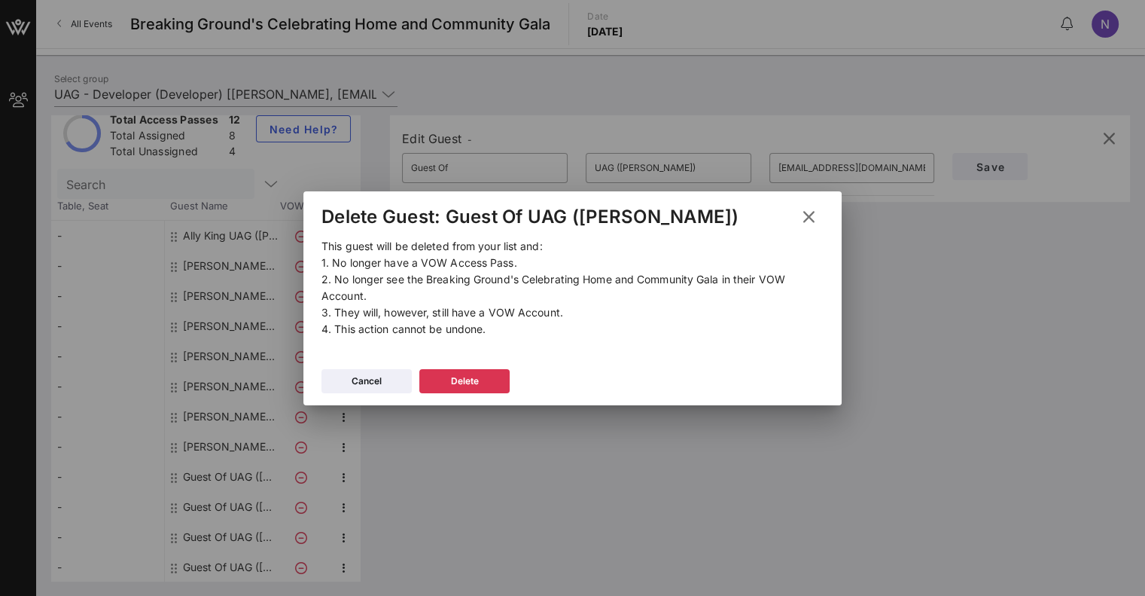
click at [486, 382] on button "Delete" at bounding box center [464, 381] width 90 height 24
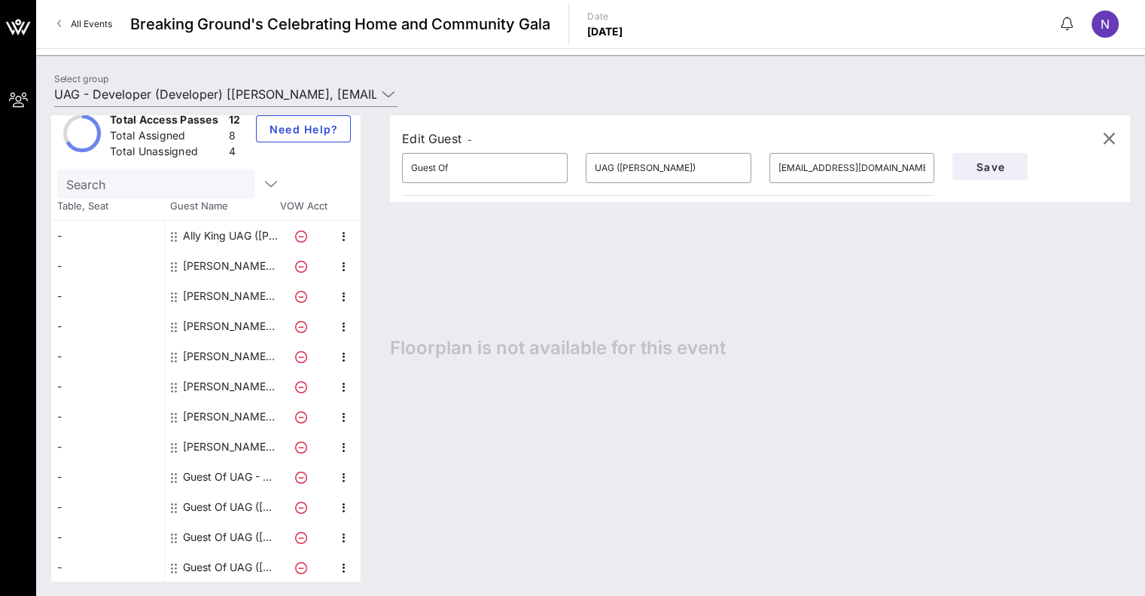
click at [255, 501] on div "Guest Of UAG ([PERSON_NAME])" at bounding box center [230, 507] width 95 height 30
type input "[EMAIL_ADDRESS][DOMAIN_NAME]"
click at [265, 472] on div "Guest Of UAG - Developer" at bounding box center [230, 477] width 95 height 30
type input "UAG - Developer"
click at [258, 492] on div "Guest Of UAG ([PERSON_NAME])" at bounding box center [230, 507] width 95 height 30
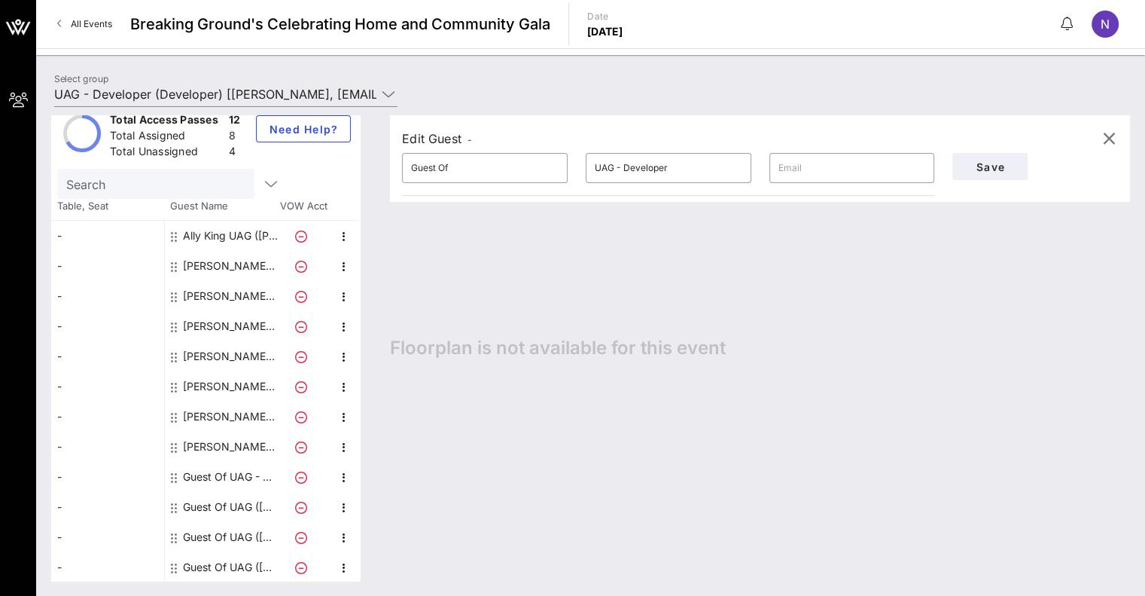
type input "UAG ([PERSON_NAME])"
type input "[EMAIL_ADDRESS][DOMAIN_NAME]"
click at [345, 503] on icon "button" at bounding box center [344, 508] width 18 height 18
click at [385, 538] on div "Delete" at bounding box center [381, 541] width 30 height 12
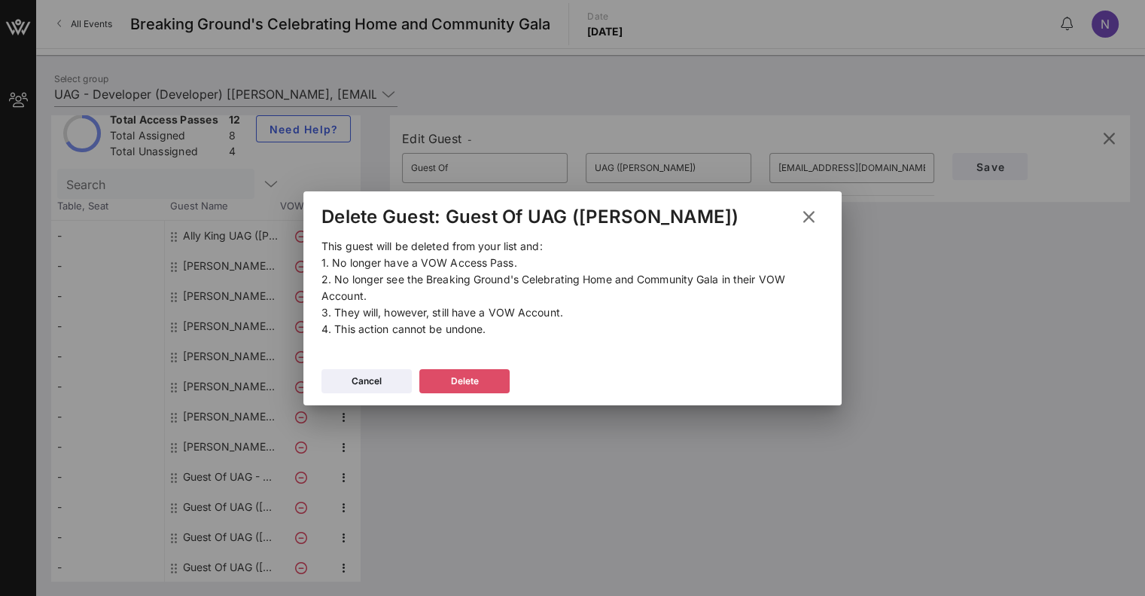
click at [489, 380] on button "Delete" at bounding box center [464, 381] width 90 height 24
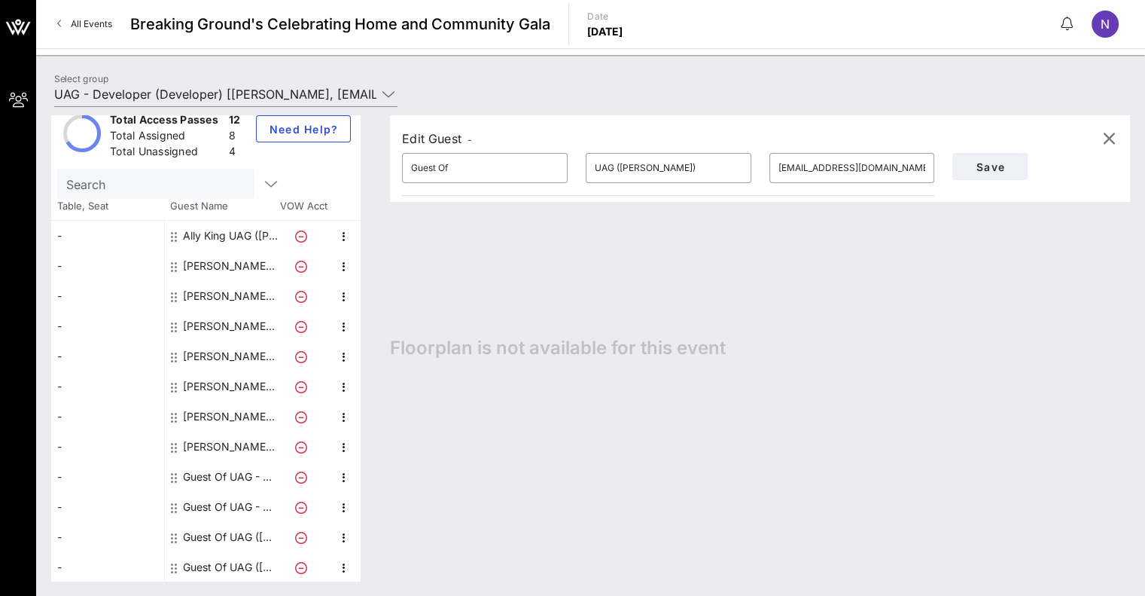
click at [232, 529] on div "Guest Of UAG ([PERSON_NAME])" at bounding box center [230, 537] width 95 height 30
click at [232, 563] on div "Guest Of UAG ([PERSON_NAME])" at bounding box center [230, 567] width 95 height 30
click at [238, 530] on div "Guest Of UAG ([PERSON_NAME])" at bounding box center [230, 537] width 95 height 30
click at [241, 509] on div "Guest Of UAG - Developer" at bounding box center [230, 507] width 95 height 30
type input "UAG - Developer"
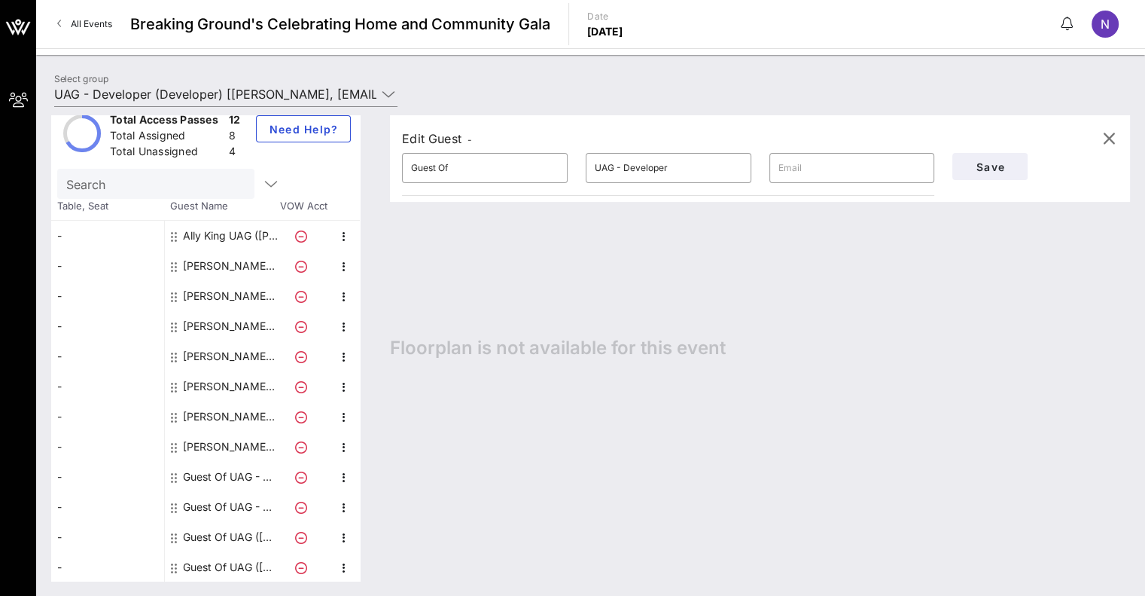
click at [245, 470] on div "Guest Of UAG - Developer" at bounding box center [230, 477] width 95 height 30
drag, startPoint x: 506, startPoint y: 171, endPoint x: 358, endPoint y: 162, distance: 147.9
click at [358, 162] on div "Total Access Passes 12 Total Assigned 8 Total Unassigned 4 Need Help? Search Ta…" at bounding box center [590, 347] width 1079 height 465
type input "[PERSON_NAME]"
click at [816, 166] on input "text" at bounding box center [853, 168] width 148 height 24
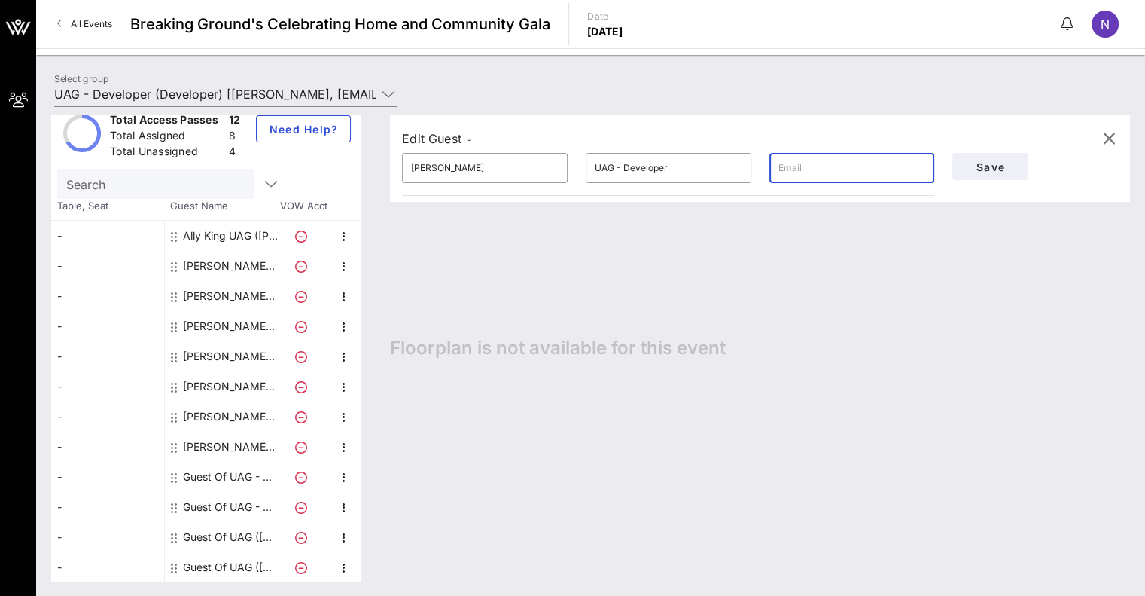
paste input "[EMAIL_ADDRESS][DOMAIN_NAME]"
type input "[EMAIL_ADDRESS][DOMAIN_NAME]"
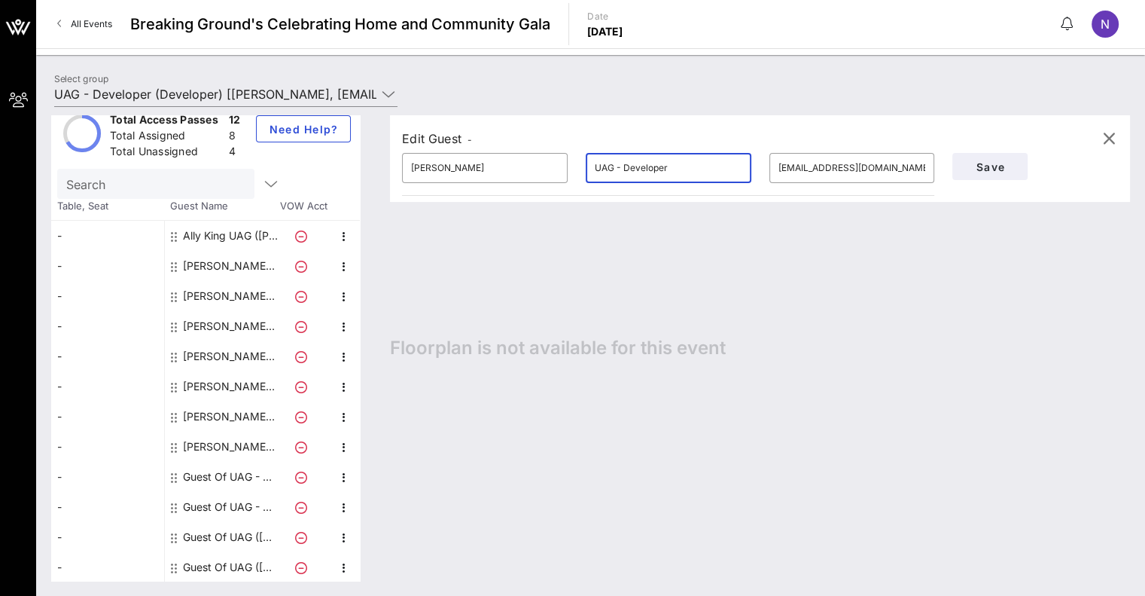
drag, startPoint x: 696, startPoint y: 177, endPoint x: 590, endPoint y: 163, distance: 107.1
click at [590, 163] on div "​ UAG - Developer" at bounding box center [669, 168] width 184 height 48
type input "UAG - [PERSON_NAME]"
click at [982, 166] on span "Save" at bounding box center [990, 166] width 51 height 13
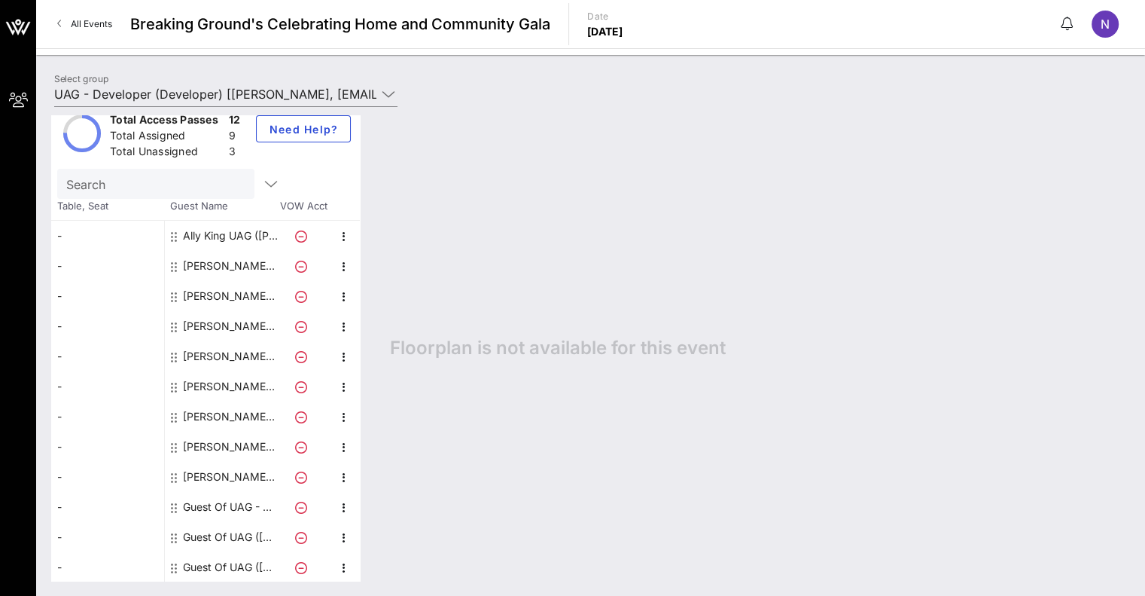
click at [215, 568] on div "Guest Of UAG ([PERSON_NAME])" at bounding box center [230, 567] width 95 height 30
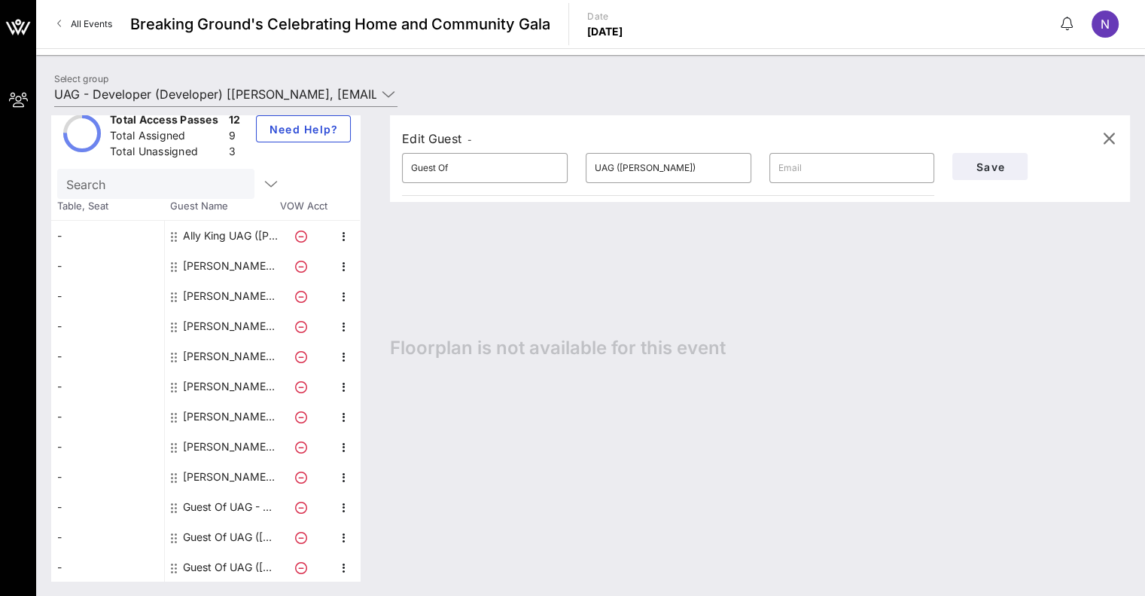
click at [223, 511] on div "Guest Of UAG - Developer" at bounding box center [230, 507] width 95 height 30
type input "UAG - Developer"
drag, startPoint x: 491, startPoint y: 161, endPoint x: 254, endPoint y: 139, distance: 238.3
click at [254, 139] on div "Total Access Passes 12 Total Assigned 9 Total Unassigned 3 Need Help? Search Ta…" at bounding box center [590, 347] width 1079 height 465
type input "[PERSON_NAME]"
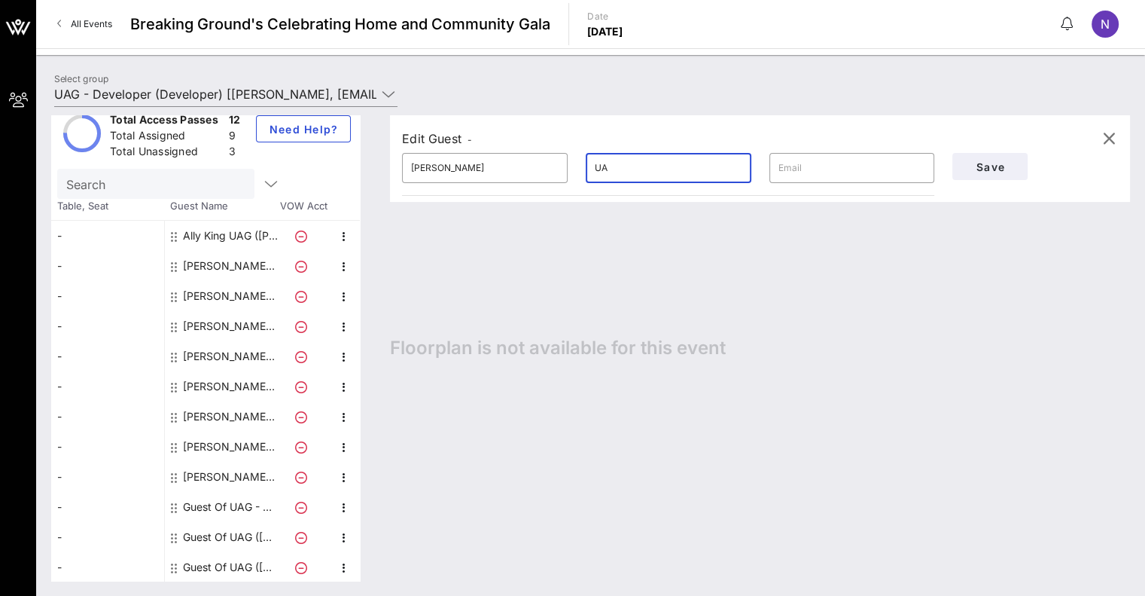
type input "U"
type input "[PERSON_NAME] - UAG"
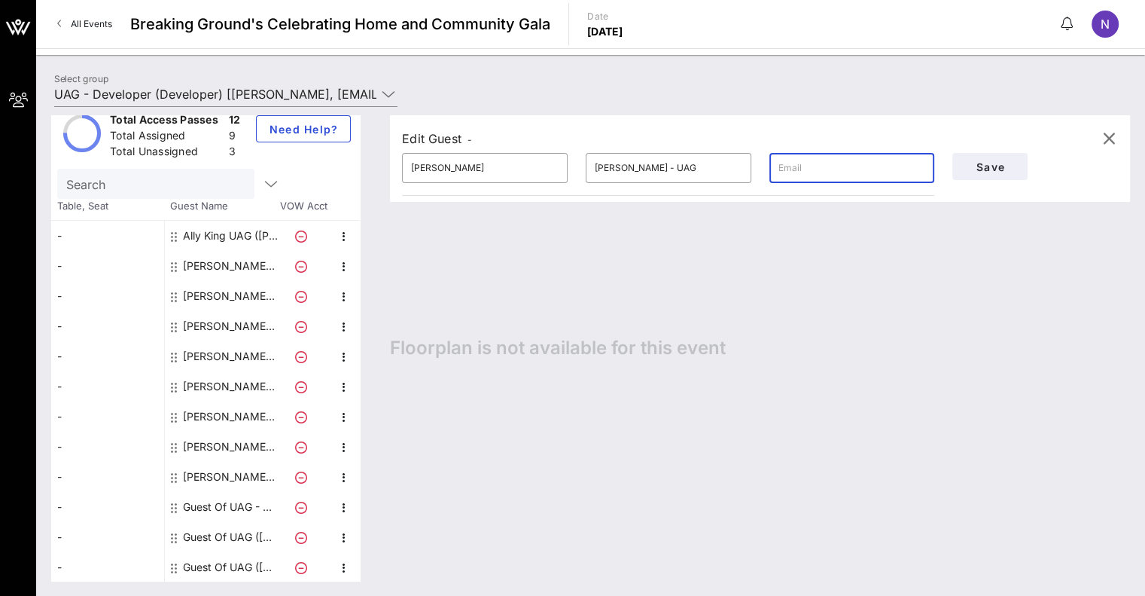
paste input "[EMAIL_ADDRESS][DOMAIN_NAME]"
type input "[EMAIL_ADDRESS][DOMAIN_NAME]"
click at [1006, 157] on button "Save" at bounding box center [990, 166] width 75 height 27
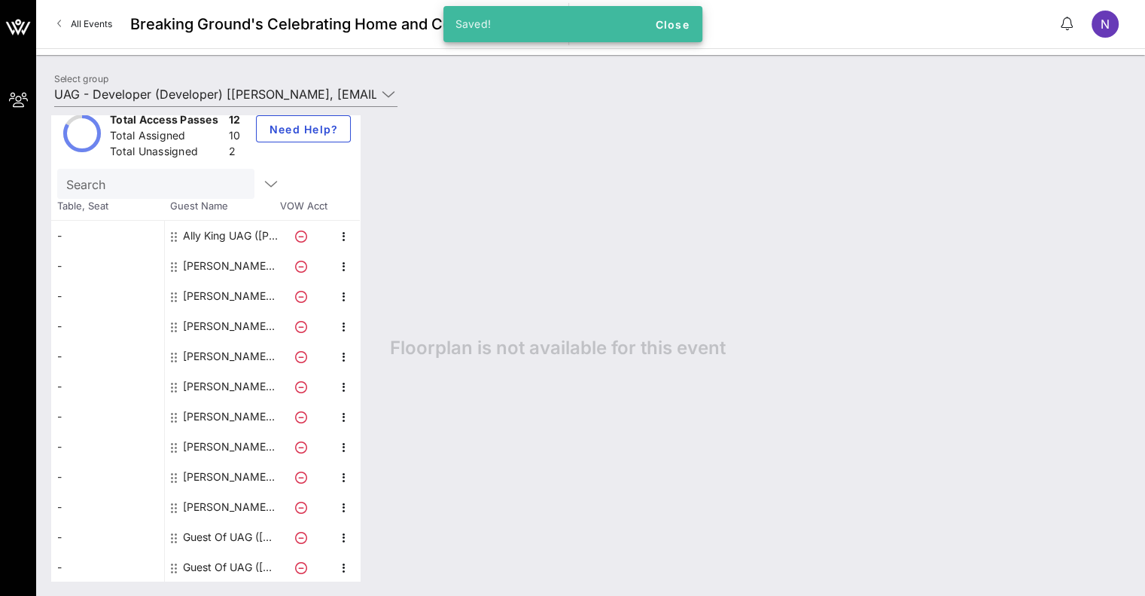
click at [211, 536] on div "Guest Of UAG ([PERSON_NAME])" at bounding box center [230, 537] width 95 height 30
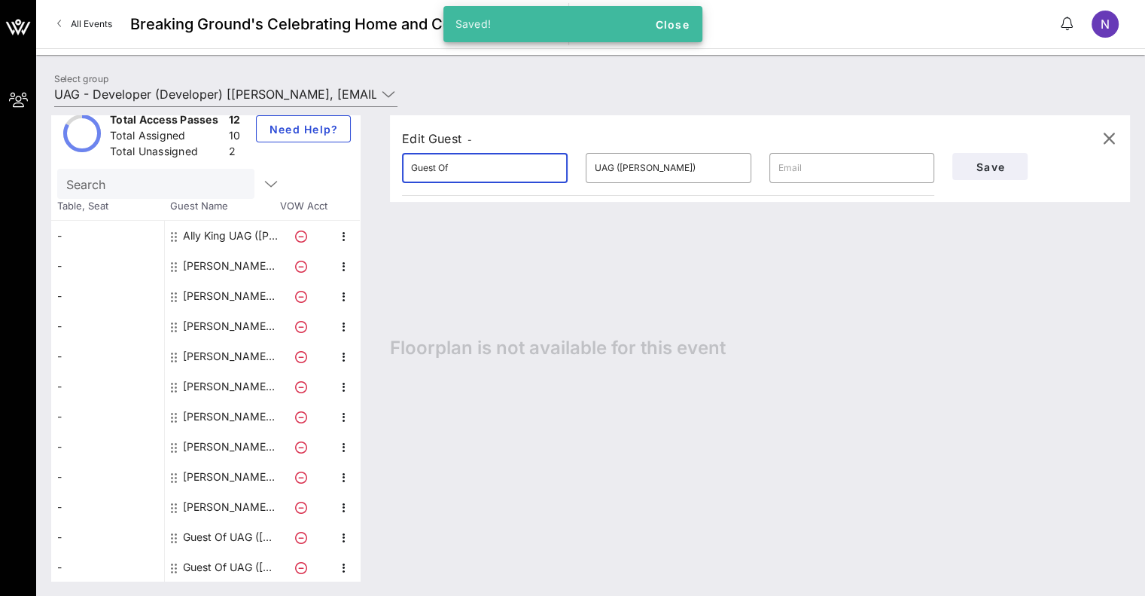
drag, startPoint x: 483, startPoint y: 163, endPoint x: 245, endPoint y: 156, distance: 237.3
click at [245, 156] on div "Total Access Passes 12 Total Assigned 10 Total Unassigned 2 Need Help? Search T…" at bounding box center [590, 347] width 1079 height 465
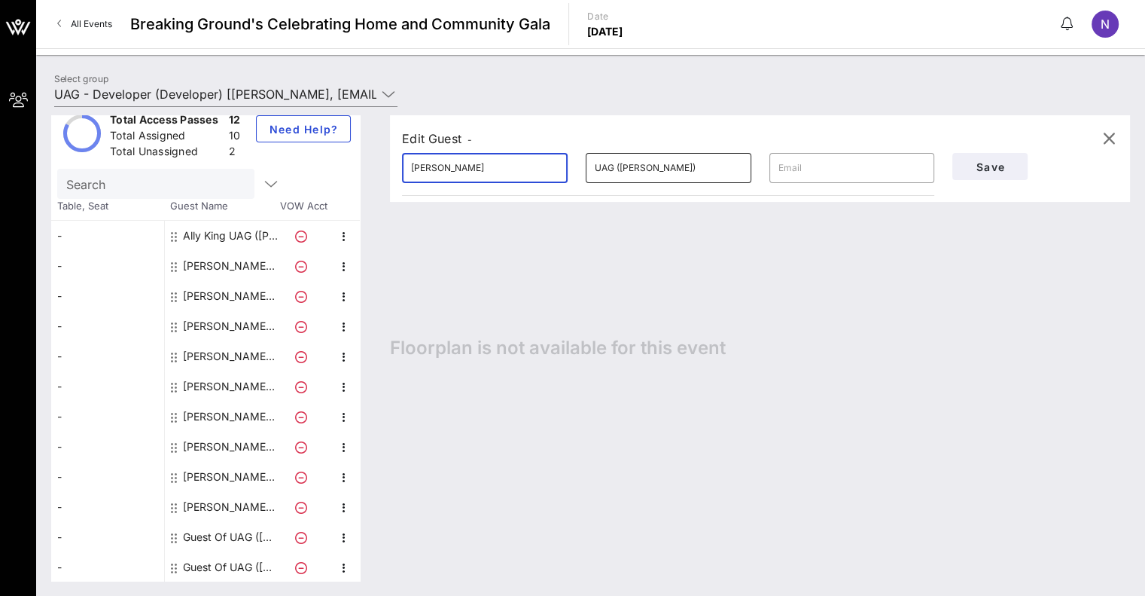
type input "[PERSON_NAME]"
drag, startPoint x: 676, startPoint y: 166, endPoint x: 435, endPoint y: 141, distance: 242.3
click at [435, 141] on div "Edit Guest - ​ [PERSON_NAME] ​ UAG ([PERSON_NAME]) ​ Save" at bounding box center [760, 158] width 740 height 87
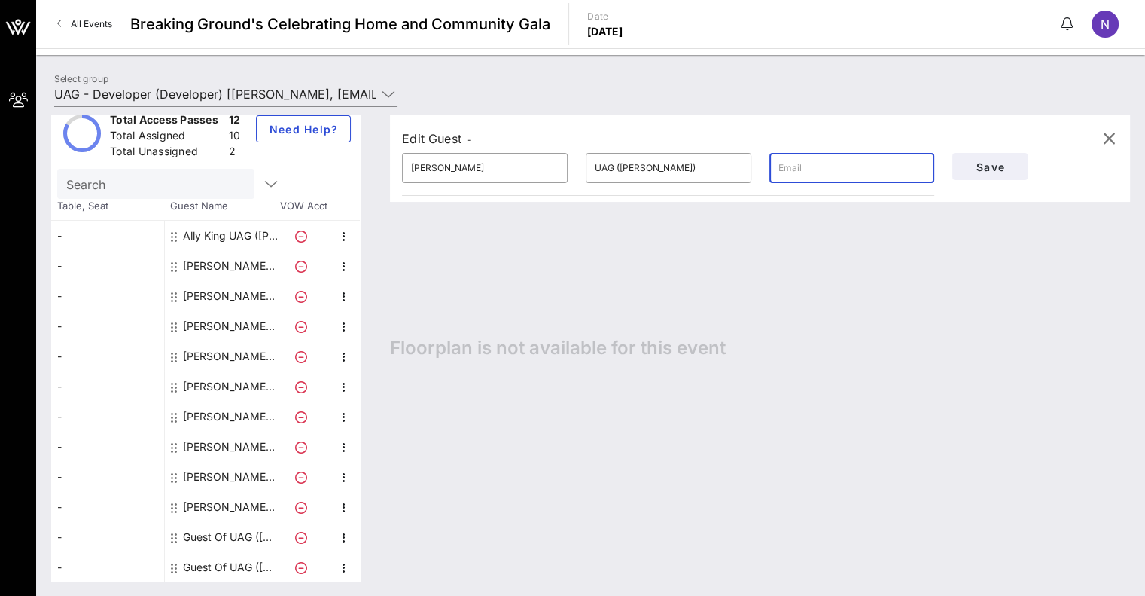
click at [852, 165] on input "text" at bounding box center [853, 168] width 148 height 24
type input "[EMAIL_ADDRESS][DOMAIN_NAME]"
click at [973, 173] on button "Save" at bounding box center [990, 166] width 75 height 27
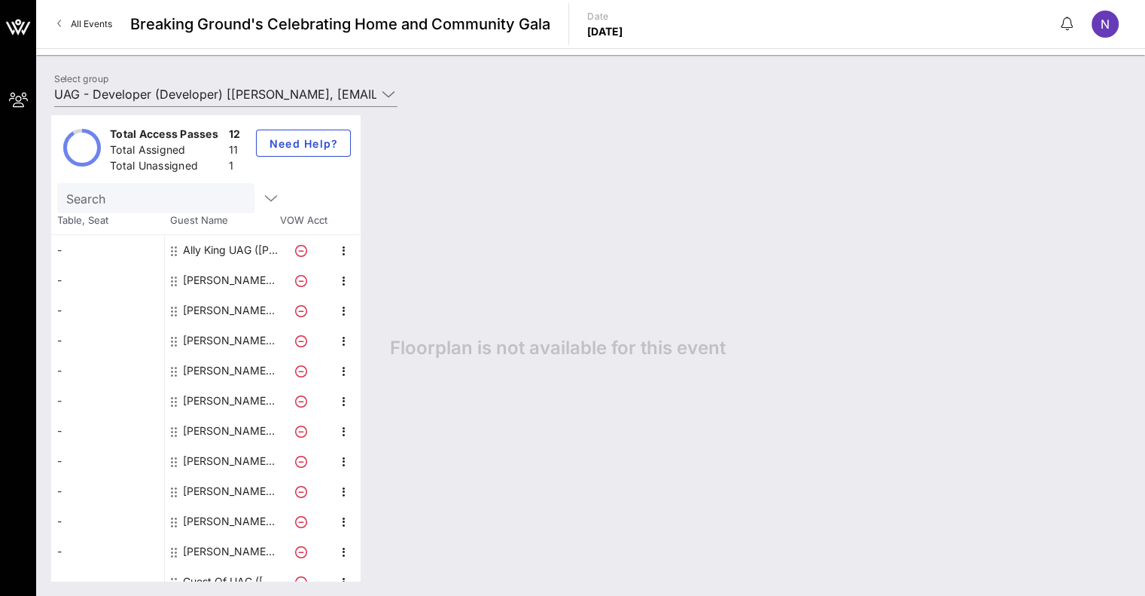
scroll to position [0, 0]
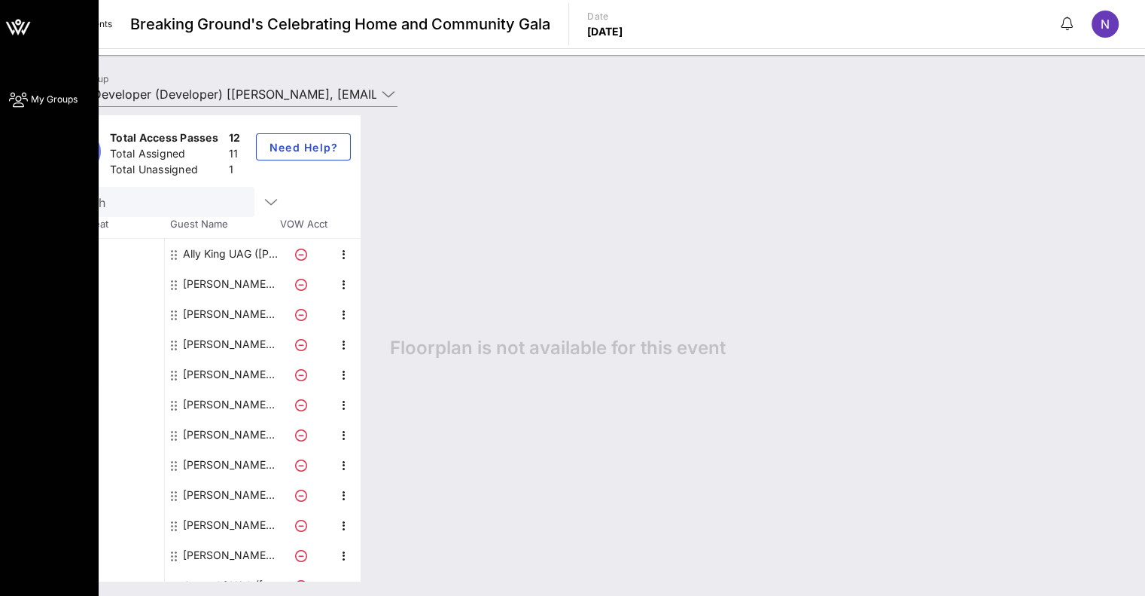
click at [7, 92] on div "My Groups" at bounding box center [49, 298] width 98 height 596
click at [37, 104] on span "My Groups" at bounding box center [54, 100] width 47 height 14
